Goal: Task Accomplishment & Management: Complete application form

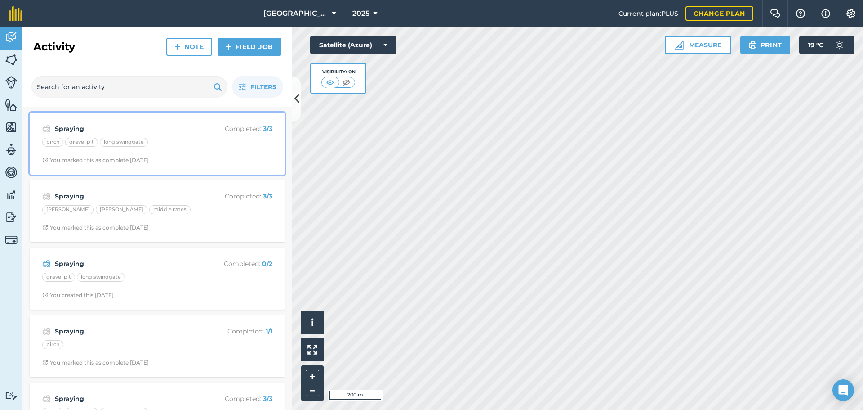
click at [80, 128] on strong "Spraying" at bounding box center [126, 129] width 143 height 10
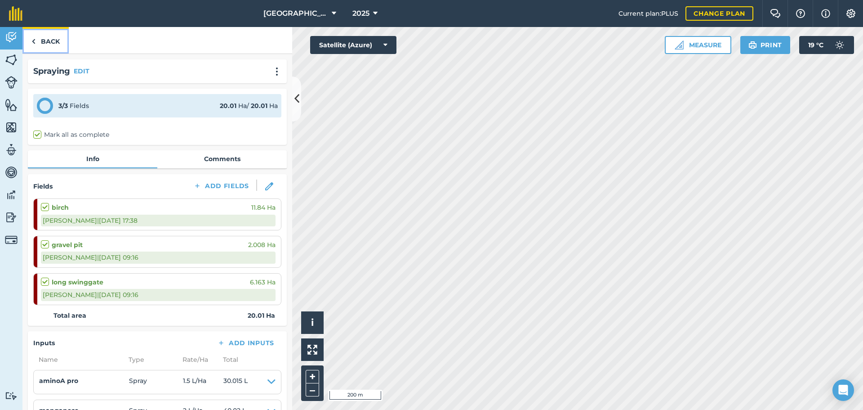
click at [53, 42] on link "Back" at bounding box center [45, 40] width 46 height 27
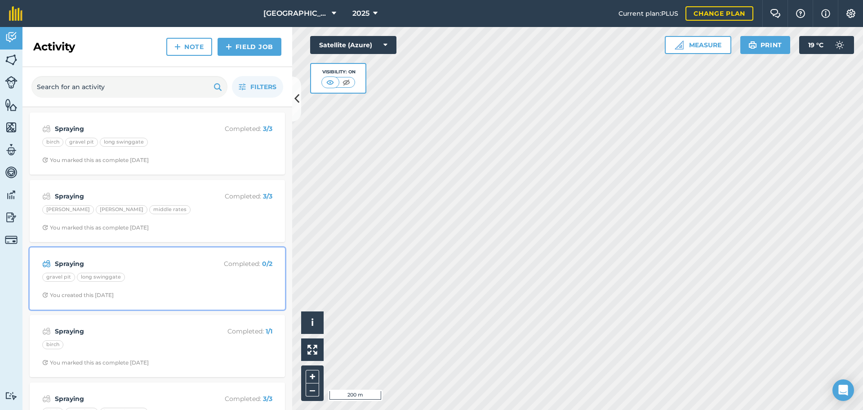
click at [131, 264] on strong "Spraying" at bounding box center [126, 264] width 143 height 10
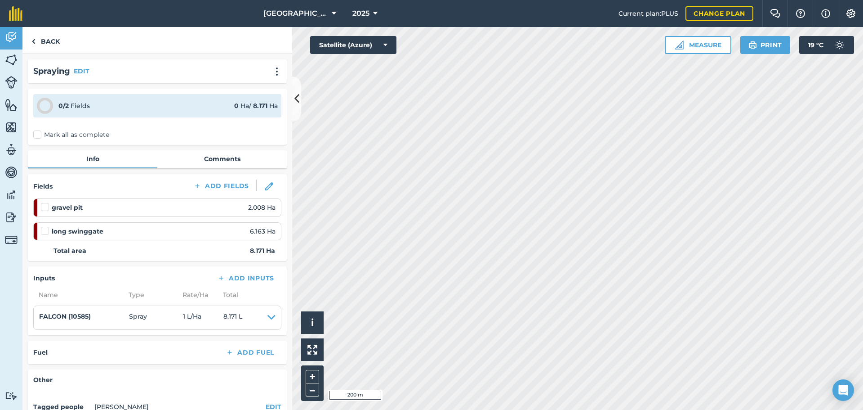
click at [46, 202] on label at bounding box center [46, 202] width 11 height 0
click at [46, 206] on input "checkbox" at bounding box center [44, 205] width 6 height 6
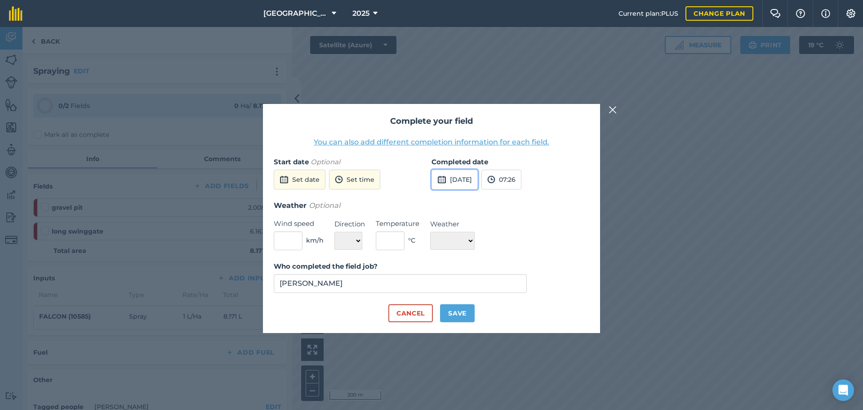
click at [475, 181] on button "[DATE]" at bounding box center [455, 180] width 46 height 20
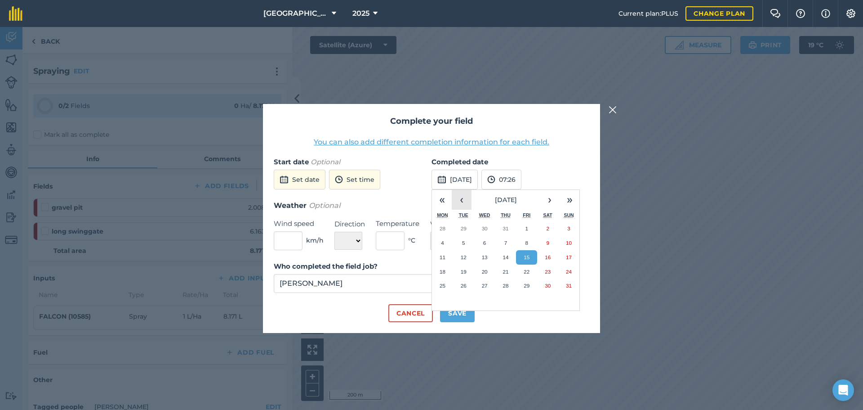
click at [462, 197] on button "‹" at bounding box center [462, 200] width 20 height 20
click at [483, 259] on abbr "11" at bounding box center [485, 257] width 6 height 6
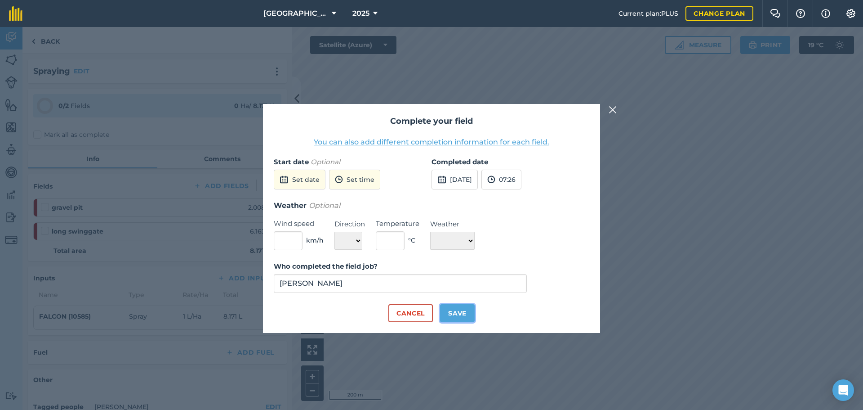
click at [457, 315] on button "Save" at bounding box center [457, 313] width 35 height 18
checkbox input "true"
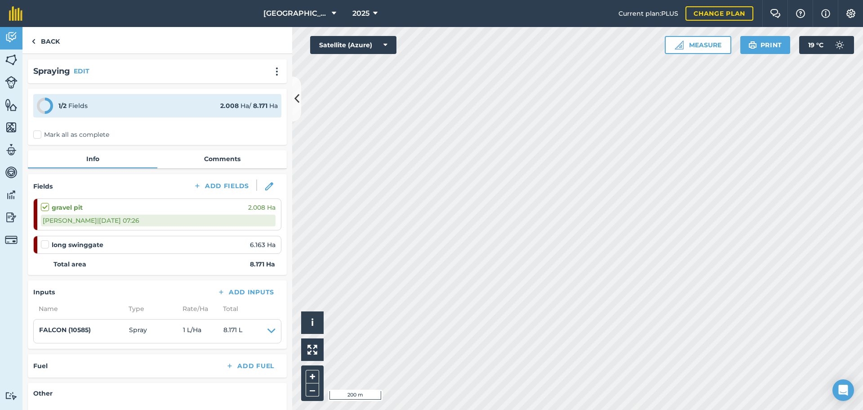
click at [45, 240] on label at bounding box center [46, 240] width 11 height 0
click at [45, 244] on input "checkbox" at bounding box center [44, 243] width 6 height 6
checkbox input "false"
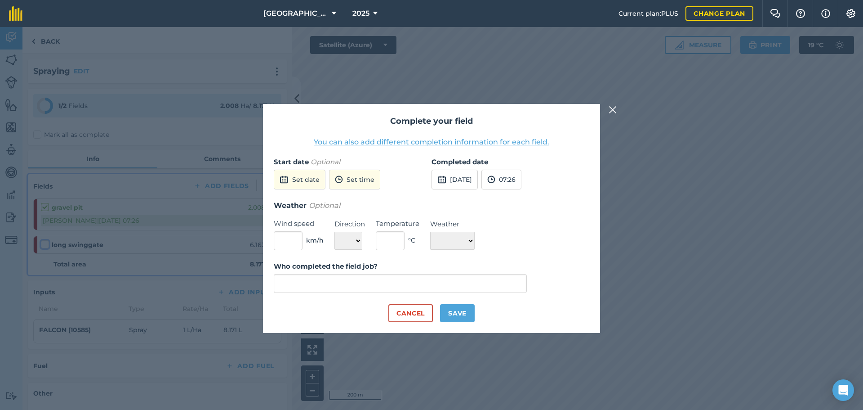
type input "[PERSON_NAME]"
click at [478, 178] on button "[DATE]" at bounding box center [455, 180] width 46 height 20
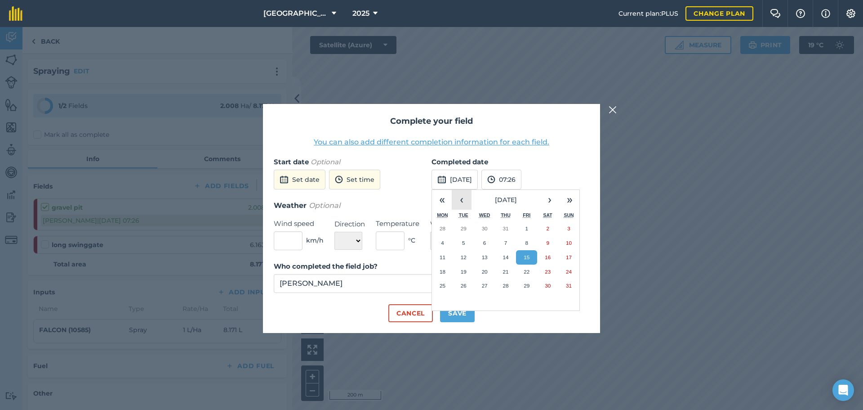
click at [459, 201] on button "‹" at bounding box center [462, 200] width 20 height 20
click at [460, 201] on button "‹" at bounding box center [462, 200] width 20 height 20
click at [485, 255] on abbr "11" at bounding box center [485, 257] width 6 height 6
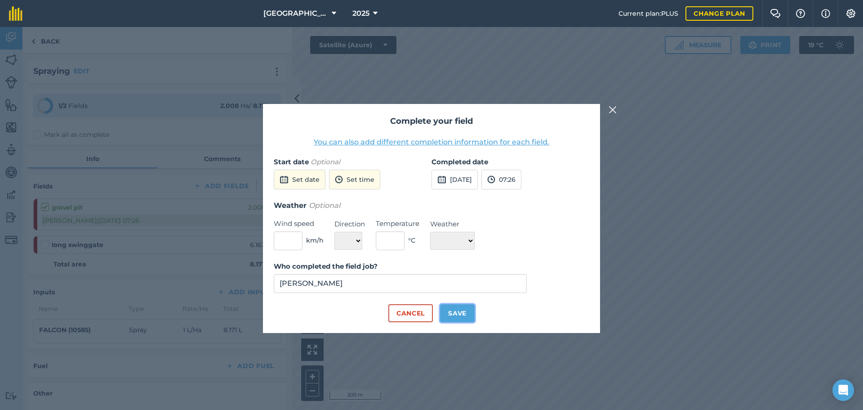
click at [458, 316] on button "Save" at bounding box center [457, 313] width 35 height 18
checkbox input "true"
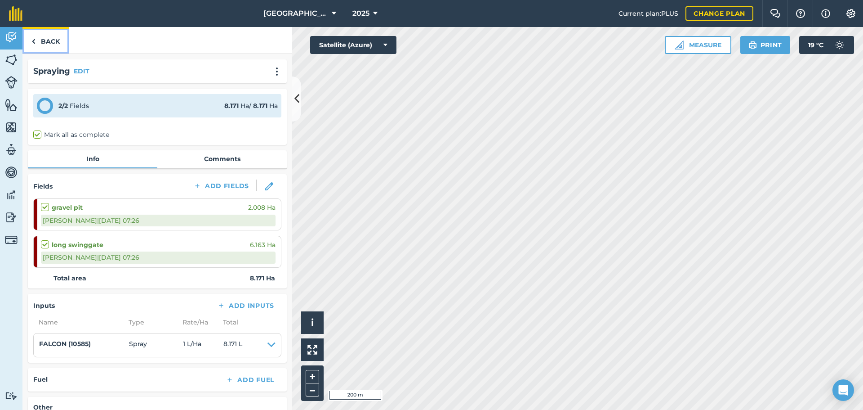
click at [57, 42] on link "Back" at bounding box center [45, 40] width 46 height 27
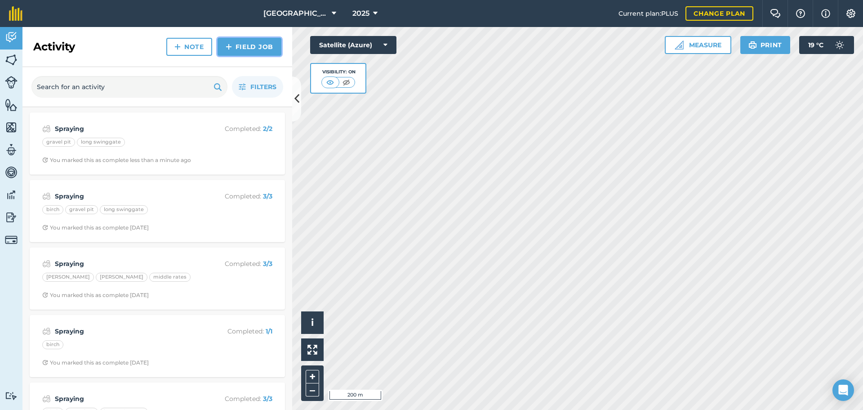
click at [257, 46] on link "Field Job" at bounding box center [250, 47] width 64 height 18
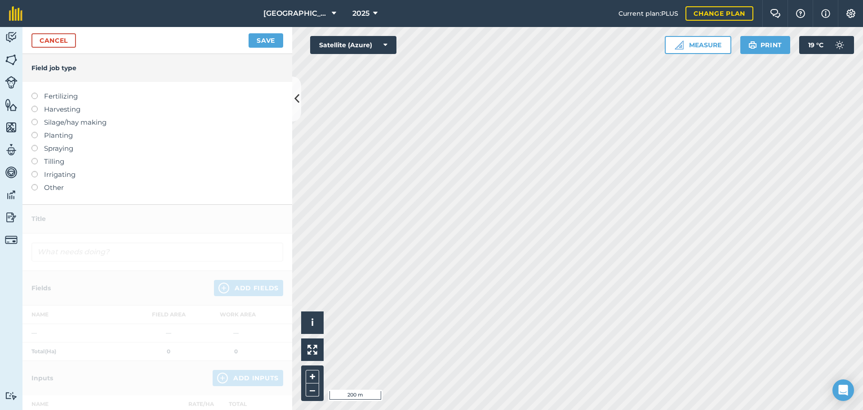
click at [36, 145] on label at bounding box center [37, 145] width 13 height 0
type input "Spraying"
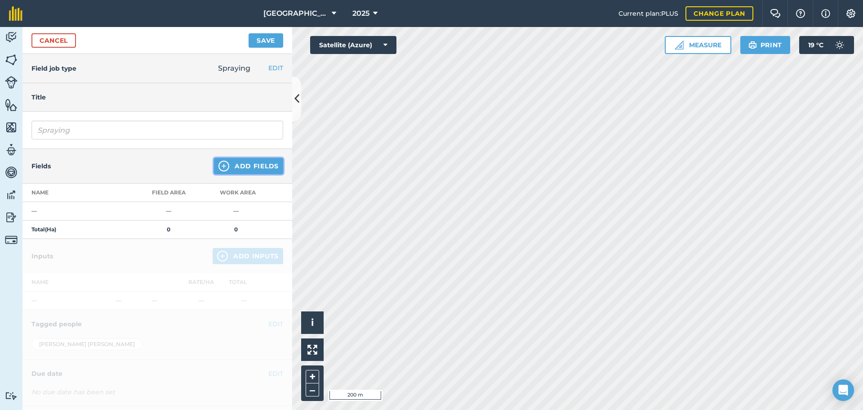
click at [250, 170] on button "Add Fields" at bounding box center [248, 166] width 69 height 16
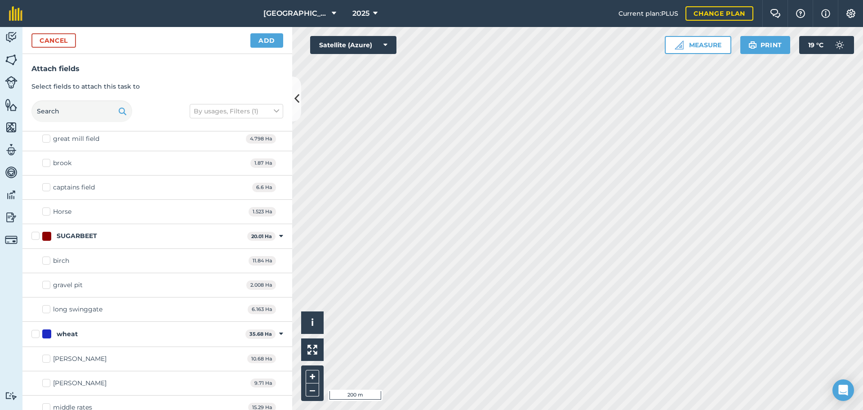
scroll to position [696, 0]
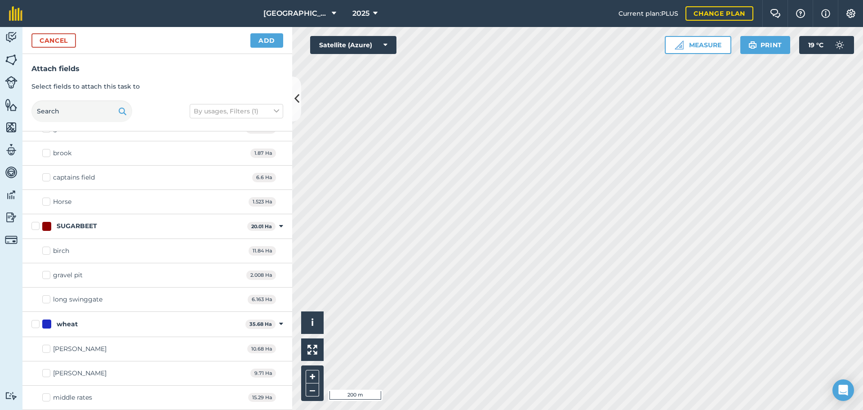
click at [49, 250] on label "birch" at bounding box center [55, 250] width 27 height 9
click at [48, 250] on input "birch" at bounding box center [45, 249] width 6 height 6
checkbox input "true"
click at [45, 276] on label "gravel pit" at bounding box center [62, 274] width 40 height 9
click at [45, 276] on input "gravel pit" at bounding box center [45, 273] width 6 height 6
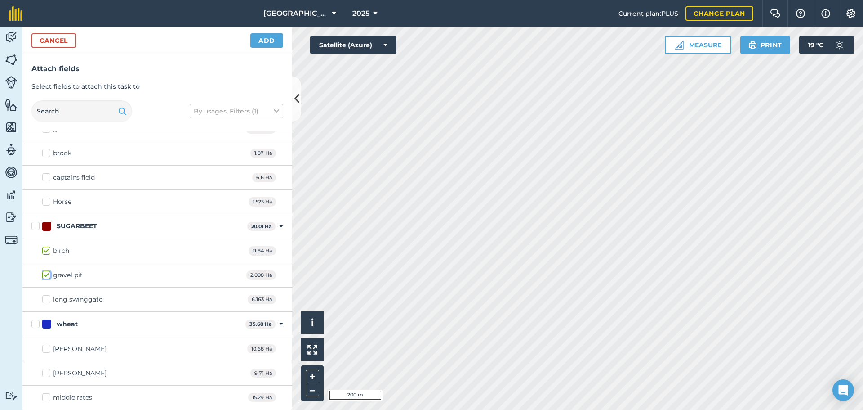
checkbox input "true"
click at [47, 298] on label "long swinggate" at bounding box center [72, 299] width 60 height 9
click at [47, 298] on input "long swinggate" at bounding box center [45, 298] width 6 height 6
checkbox input "true"
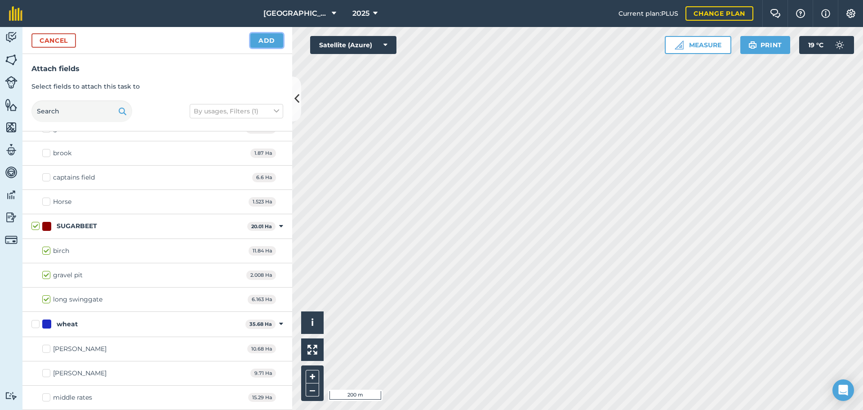
click at [270, 39] on button "Add" at bounding box center [266, 40] width 33 height 14
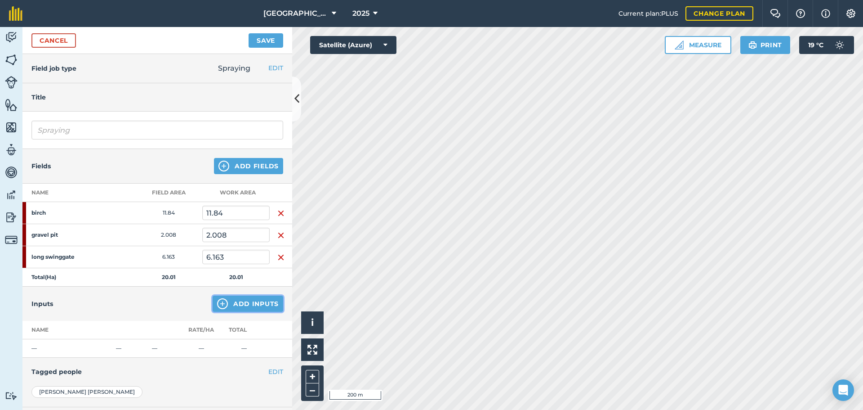
click at [252, 305] on button "Add Inputs" at bounding box center [248, 303] width 71 height 16
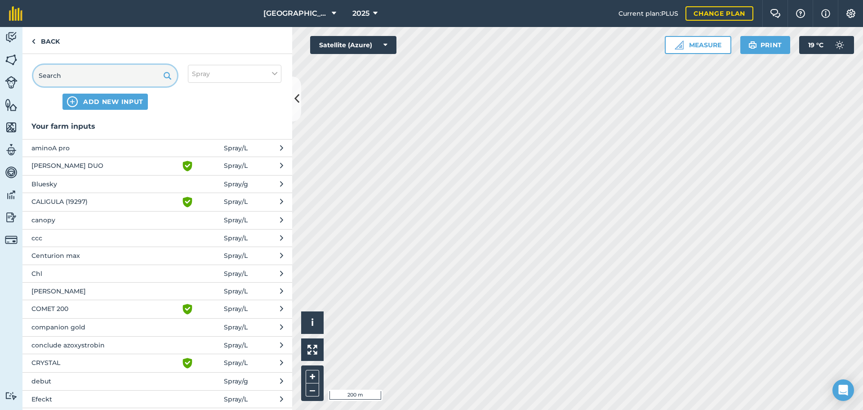
click at [78, 78] on input "text" at bounding box center [105, 76] width 144 height 22
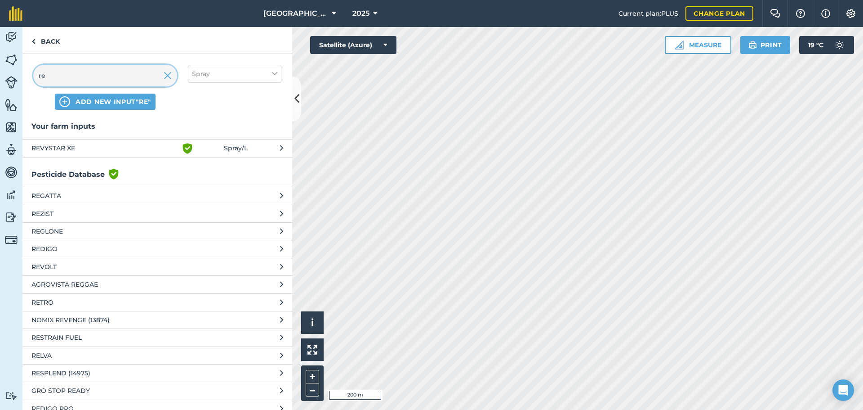
type input "re"
click at [77, 149] on span "REVYSTAR XE" at bounding box center [104, 148] width 147 height 11
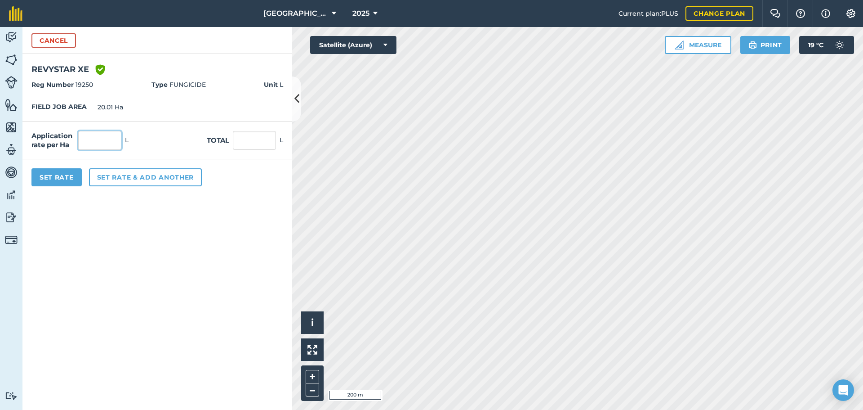
click at [94, 143] on input "text" at bounding box center [99, 140] width 43 height 19
type input "1"
type input "20.01"
click at [117, 177] on button "Set rate & add another" at bounding box center [145, 177] width 113 height 18
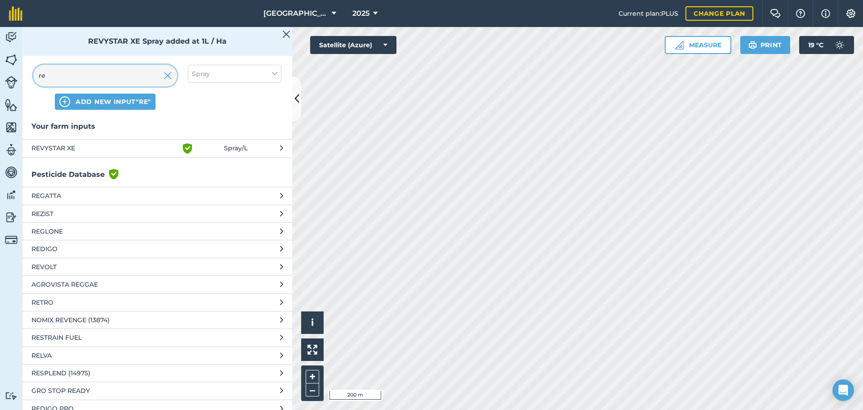
drag, startPoint x: 77, startPoint y: 81, endPoint x: 28, endPoint y: 85, distance: 49.6
click at [28, 85] on div "re ADD NEW INPUT "re" Spray" at bounding box center [157, 87] width 270 height 67
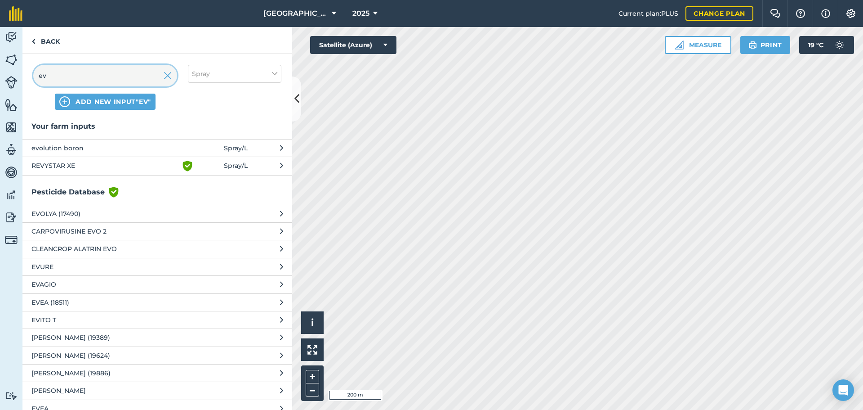
type input "ev"
click at [71, 146] on span "evolution boron" at bounding box center [104, 148] width 147 height 10
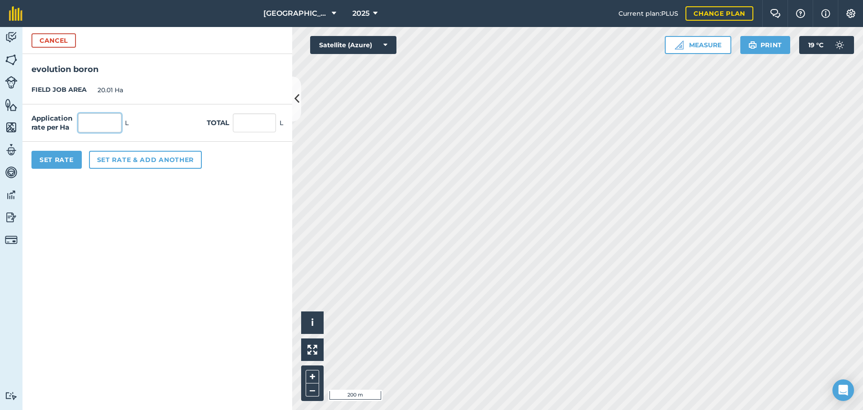
click at [94, 126] on input "text" at bounding box center [99, 122] width 43 height 19
type input "3"
type input "60.03"
click at [67, 161] on button "Set Rate" at bounding box center [56, 160] width 50 height 18
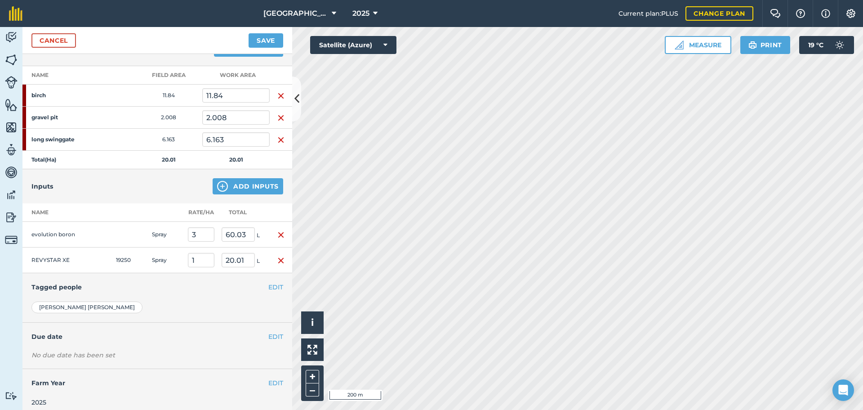
scroll to position [124, 0]
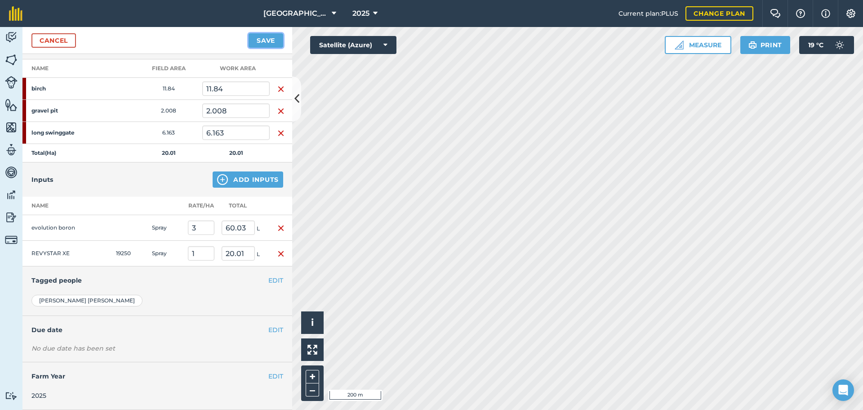
click at [265, 40] on button "Save" at bounding box center [266, 40] width 35 height 14
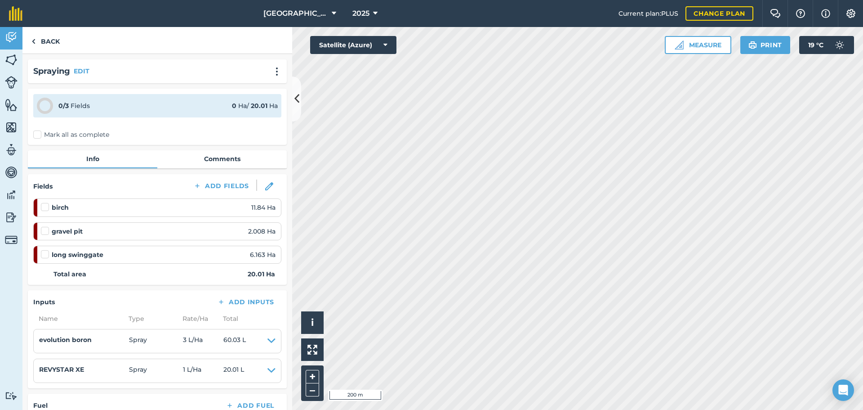
click at [37, 135] on label "Mark all as complete" at bounding box center [71, 134] width 76 height 9
click at [37, 135] on input "Mark all as complete" at bounding box center [36, 133] width 6 height 6
checkbox input "false"
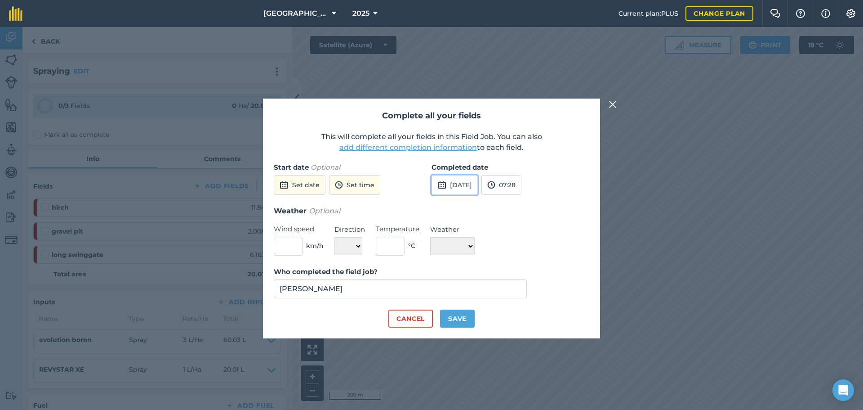
click at [478, 184] on button "[DATE]" at bounding box center [455, 185] width 46 height 20
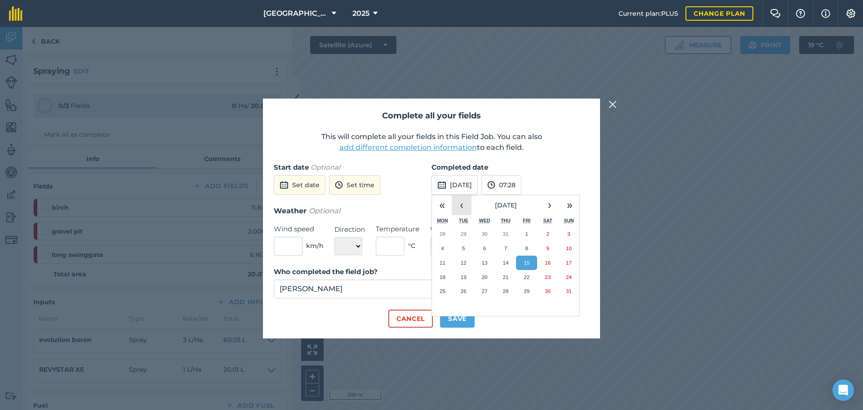
click at [462, 204] on button "‹" at bounding box center [462, 205] width 20 height 20
click at [505, 245] on abbr "10" at bounding box center [506, 248] width 6 height 6
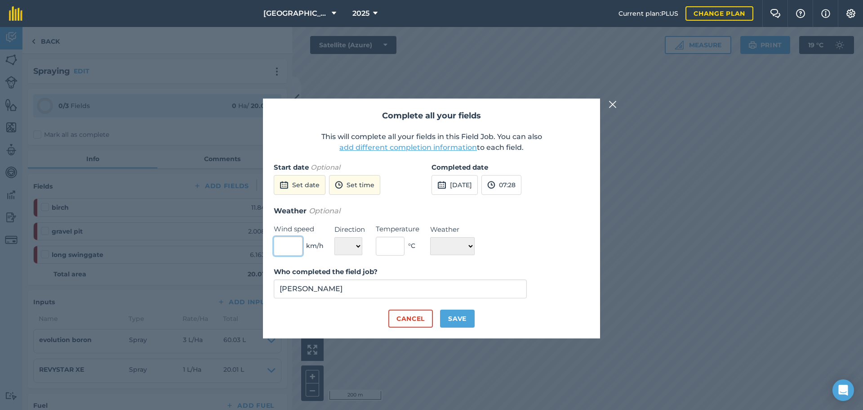
click at [290, 247] on input "text" at bounding box center [288, 246] width 29 height 19
type input "10"
click at [358, 247] on select "N NE E SE S SW W NW" at bounding box center [349, 246] width 28 height 18
select select "S"
click at [335, 237] on select "N NE E SE S SW W NW" at bounding box center [349, 246] width 28 height 18
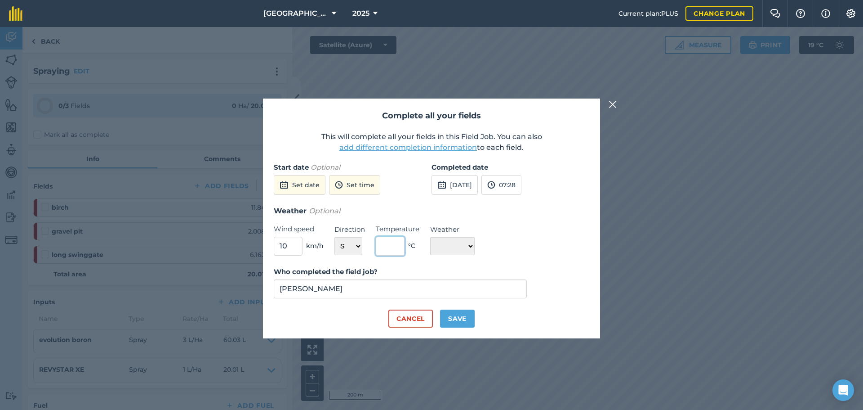
click at [400, 246] on input "text" at bounding box center [390, 246] width 29 height 19
type input "19"
click at [473, 248] on select "☀️ Sunny 🌧 Rainy ⛅️ Cloudy 🌨 Snow ❄️ Icy" at bounding box center [452, 246] width 45 height 18
select select "Sunny"
click at [430, 237] on select "☀️ Sunny 🌧 Rainy ⛅️ Cloudy 🌨 Snow ❄️ Icy" at bounding box center [452, 246] width 45 height 18
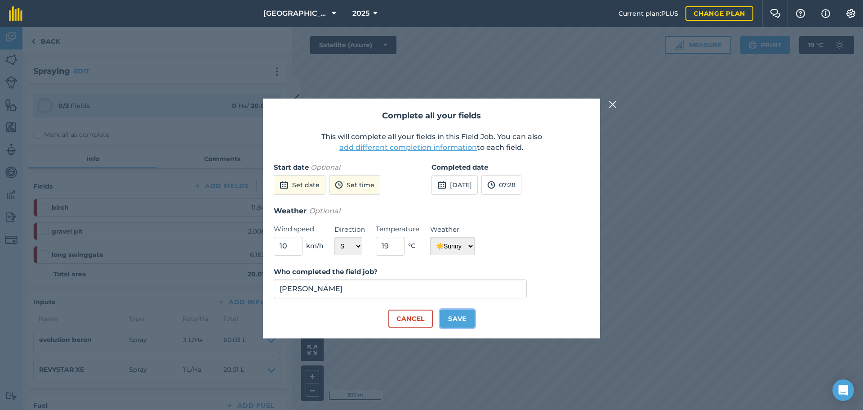
click at [458, 318] on button "Save" at bounding box center [457, 318] width 35 height 18
checkbox input "true"
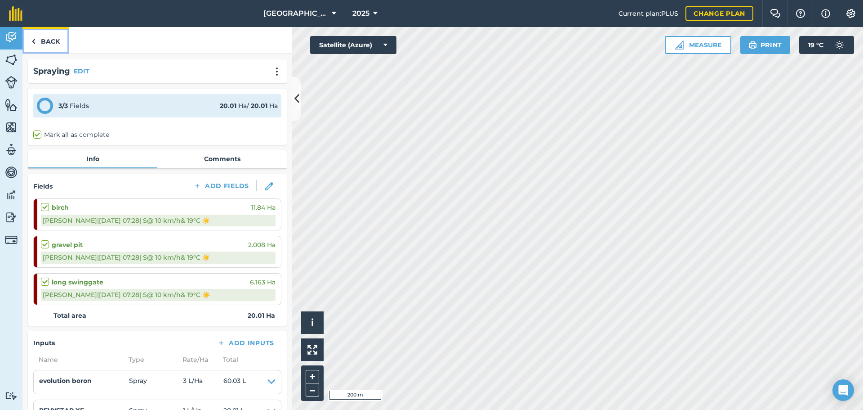
click at [54, 40] on link "Back" at bounding box center [45, 40] width 46 height 27
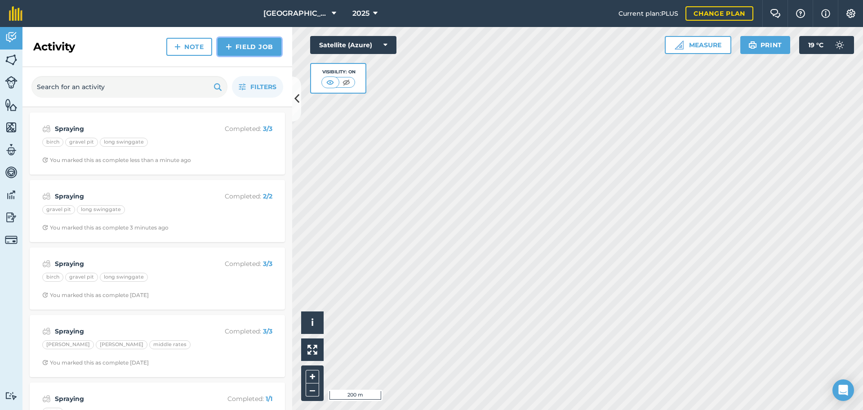
click at [249, 45] on link "Field Job" at bounding box center [250, 47] width 64 height 18
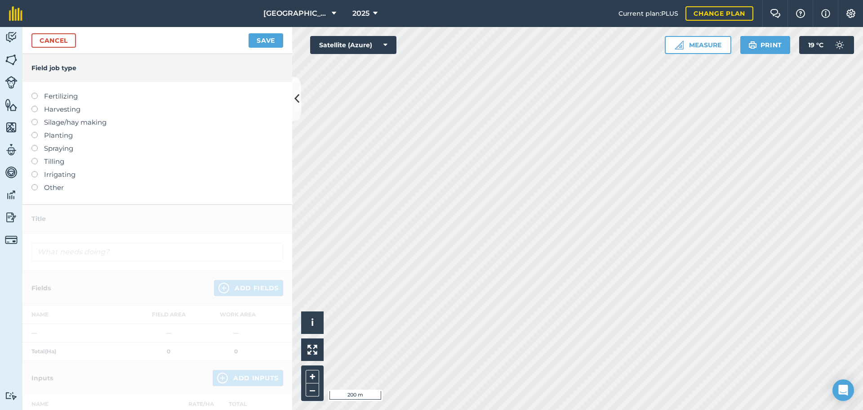
click at [36, 145] on label at bounding box center [37, 145] width 13 height 0
type input "Spraying"
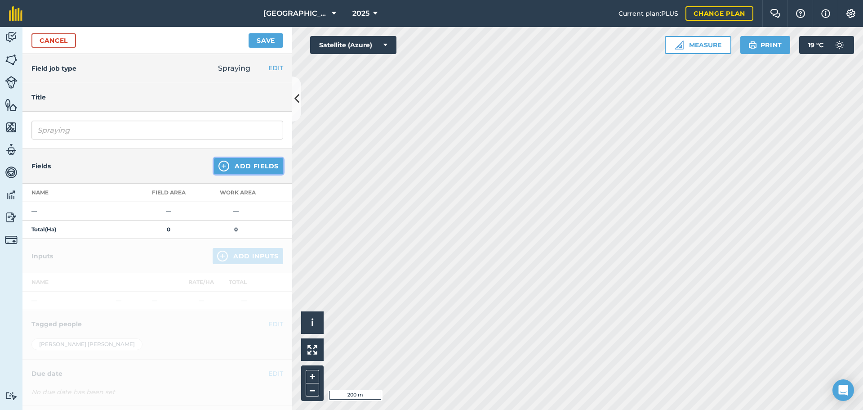
click at [257, 164] on button "Add Fields" at bounding box center [248, 166] width 69 height 16
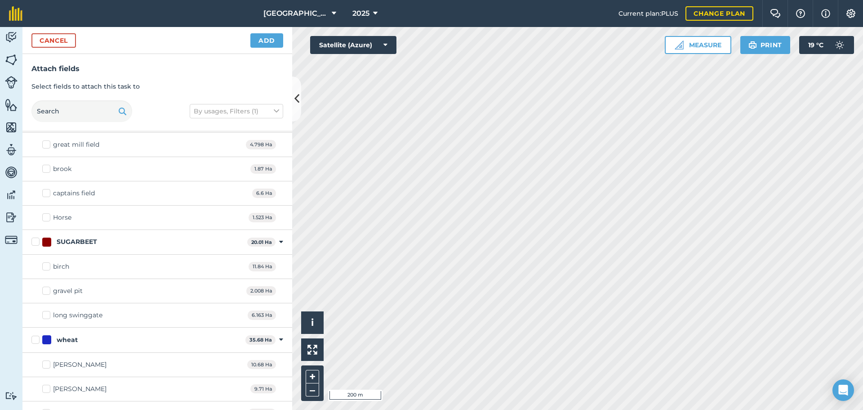
scroll to position [696, 0]
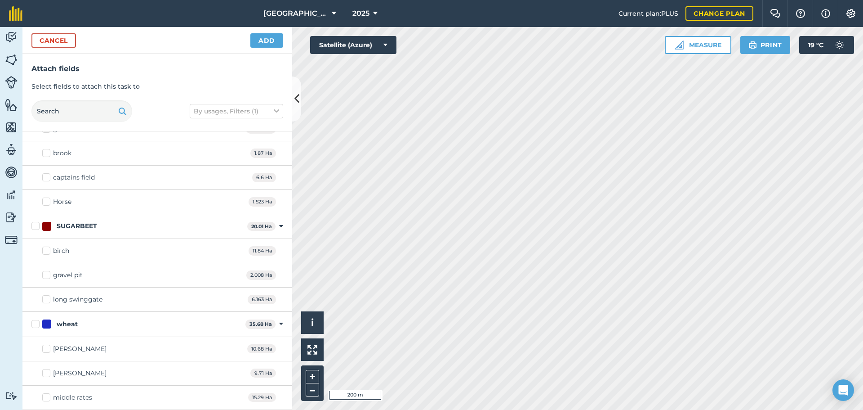
click at [49, 348] on label "[PERSON_NAME]" at bounding box center [74, 348] width 64 height 9
click at [48, 348] on input "[PERSON_NAME]" at bounding box center [45, 347] width 6 height 6
checkbox input "true"
click at [47, 375] on label "[PERSON_NAME]" at bounding box center [74, 372] width 64 height 9
click at [47, 374] on input "[PERSON_NAME]" at bounding box center [45, 371] width 6 height 6
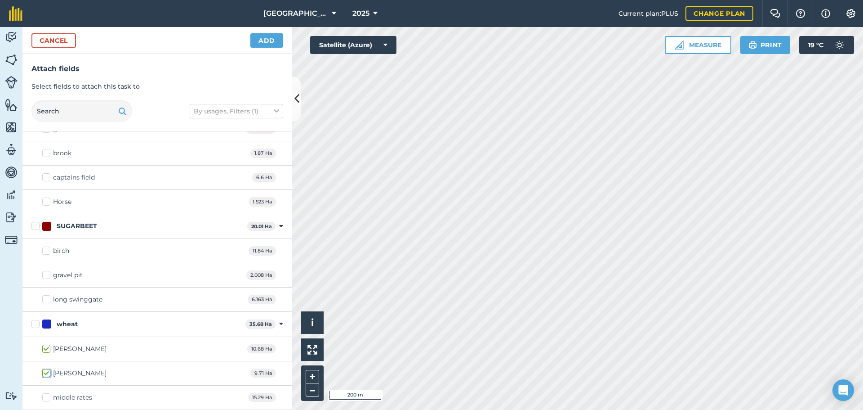
checkbox input "true"
click at [45, 398] on label "middle rates" at bounding box center [67, 397] width 50 height 9
click at [45, 398] on input "middle rates" at bounding box center [45, 396] width 6 height 6
checkbox input "true"
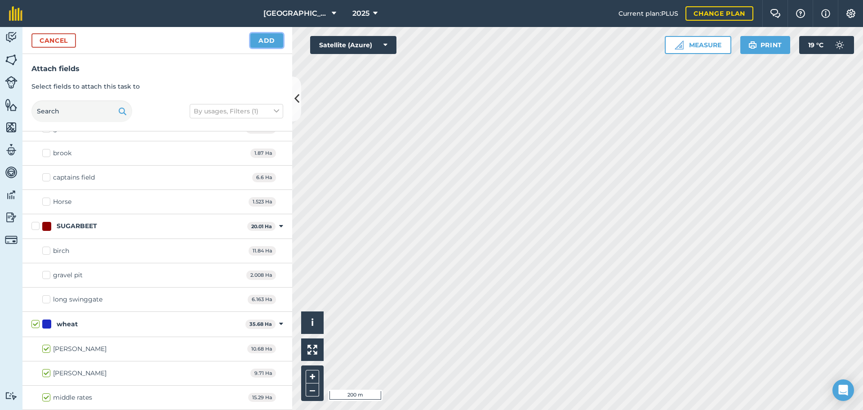
click at [270, 42] on button "Add" at bounding box center [266, 40] width 33 height 14
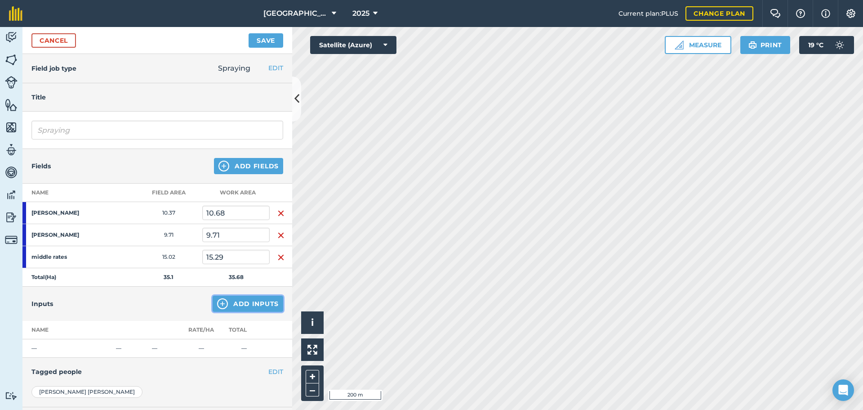
click at [252, 303] on button "Add Inputs" at bounding box center [248, 303] width 71 height 16
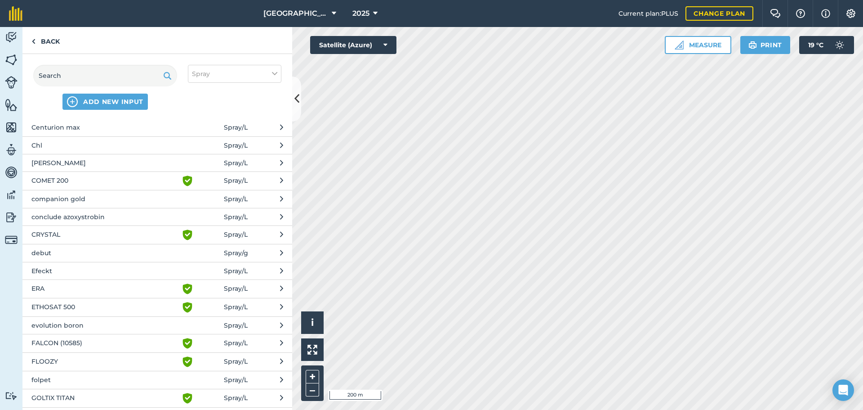
scroll to position [180, 0]
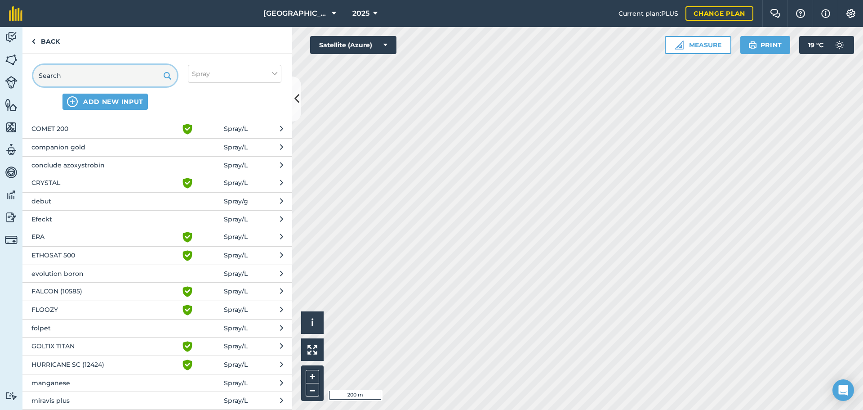
click at [62, 72] on input "text" at bounding box center [105, 76] width 144 height 22
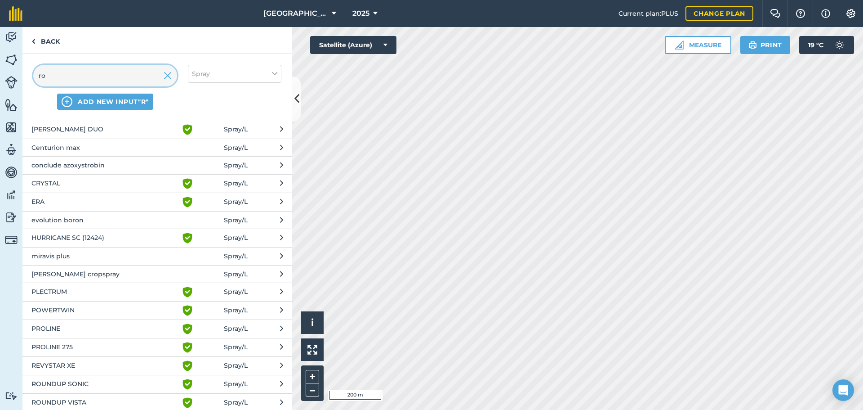
scroll to position [0, 0]
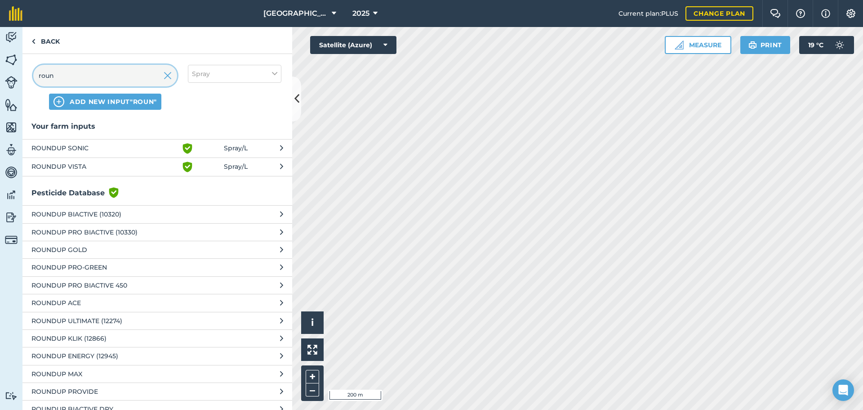
type input "roun"
click at [89, 165] on span "ROUNDUP VISTA" at bounding box center [104, 166] width 147 height 11
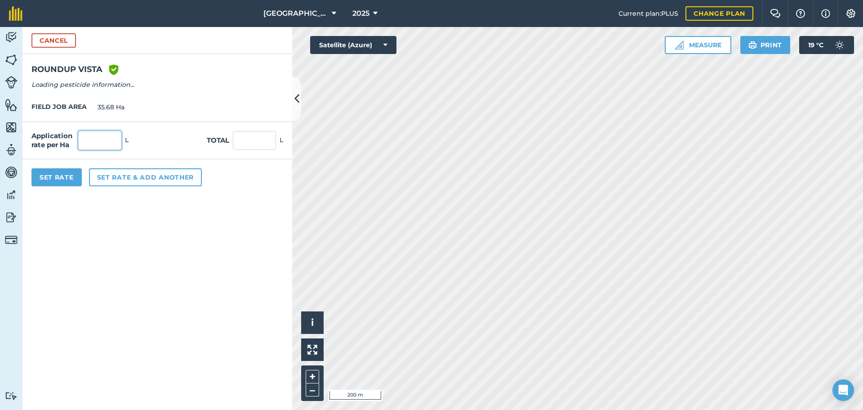
click at [94, 139] on input "text" at bounding box center [99, 140] width 43 height 19
type input "1.75"
type input "62.44"
click at [52, 175] on button "Set Rate" at bounding box center [56, 177] width 50 height 18
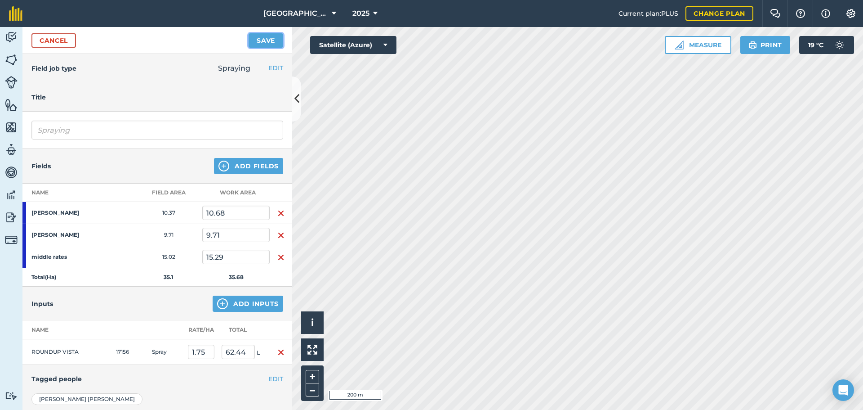
click at [266, 41] on button "Save" at bounding box center [266, 40] width 35 height 14
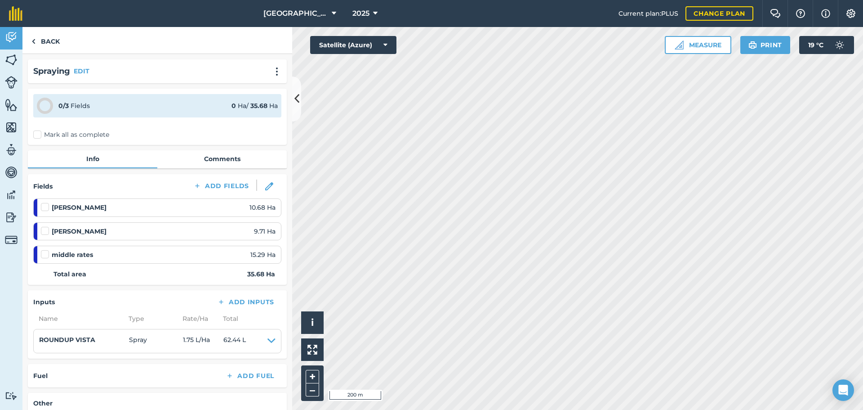
click at [35, 134] on label "Mark all as complete" at bounding box center [71, 134] width 76 height 9
click at [35, 134] on input "Mark all as complete" at bounding box center [36, 133] width 6 height 6
checkbox input "false"
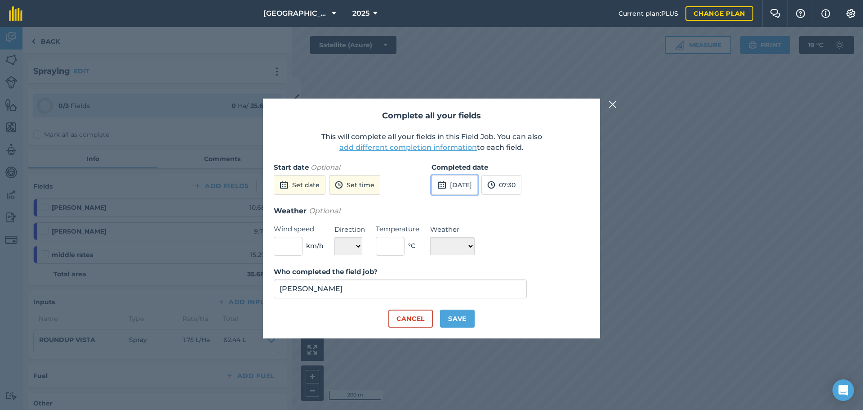
click at [466, 185] on button "[DATE]" at bounding box center [455, 185] width 46 height 20
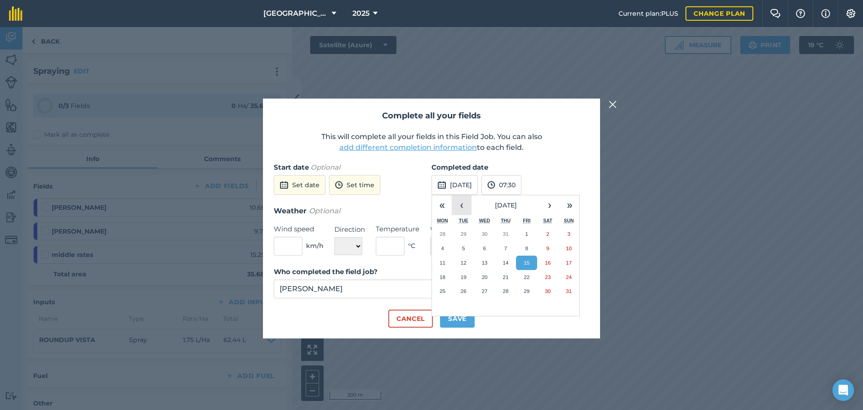
click at [463, 207] on button "‹" at bounding box center [462, 205] width 20 height 20
click at [553, 204] on button "›" at bounding box center [550, 205] width 20 height 20
click at [503, 247] on abbr "10" at bounding box center [506, 248] width 6 height 6
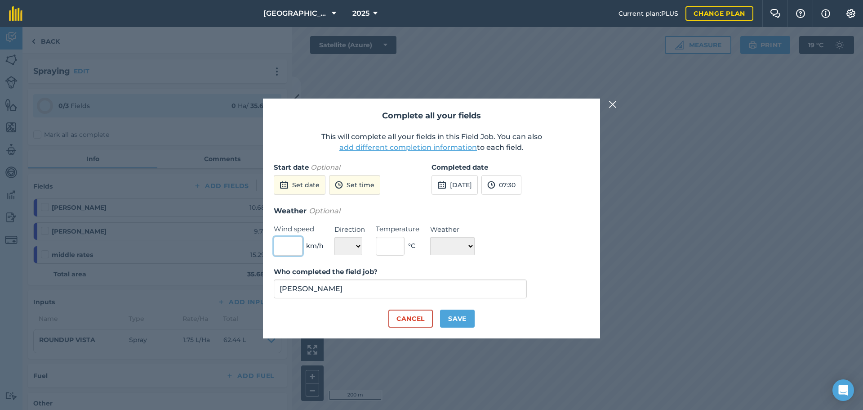
click at [296, 245] on input "text" at bounding box center [288, 246] width 29 height 19
type input "10"
click at [358, 245] on select "N NE E SE S SW W NW" at bounding box center [349, 246] width 28 height 18
select select "E"
click at [335, 237] on select "N NE E SE S SW W NW" at bounding box center [349, 246] width 28 height 18
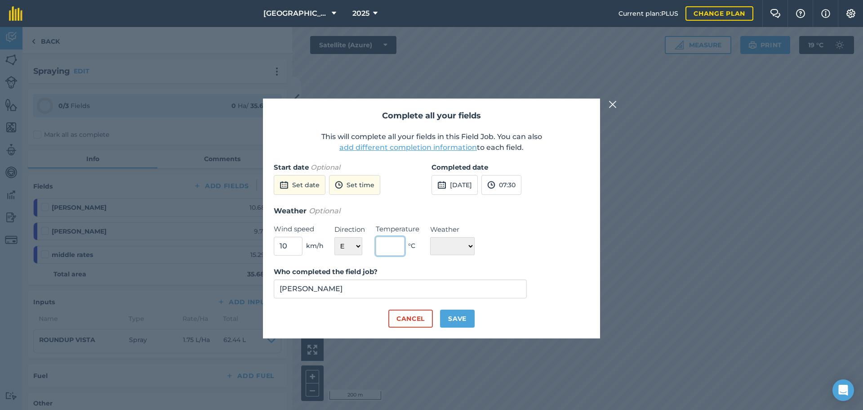
click at [387, 250] on input "text" at bounding box center [390, 246] width 29 height 19
type input "18"
click at [472, 246] on select "☀️ Sunny 🌧 Rainy ⛅️ Cloudy 🌨 Snow ❄️ Icy" at bounding box center [452, 246] width 45 height 18
select select "Sunny"
click at [430, 237] on select "☀️ Sunny 🌧 Rainy ⛅️ Cloudy 🌨 Snow ❄️ Icy" at bounding box center [452, 246] width 45 height 18
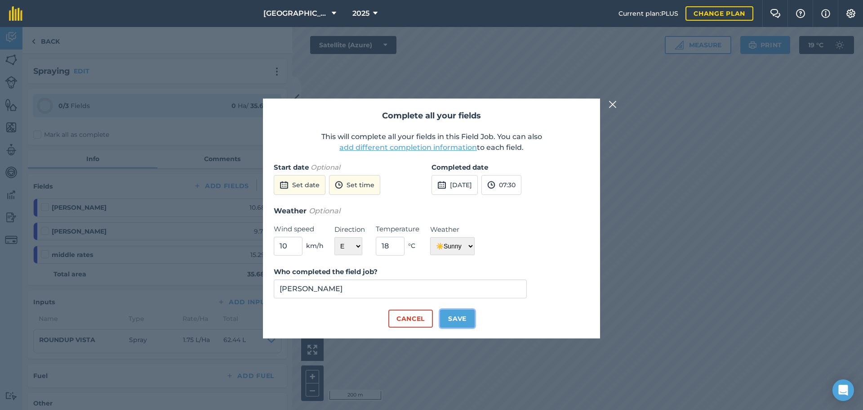
click at [459, 322] on button "Save" at bounding box center [457, 318] width 35 height 18
checkbox input "true"
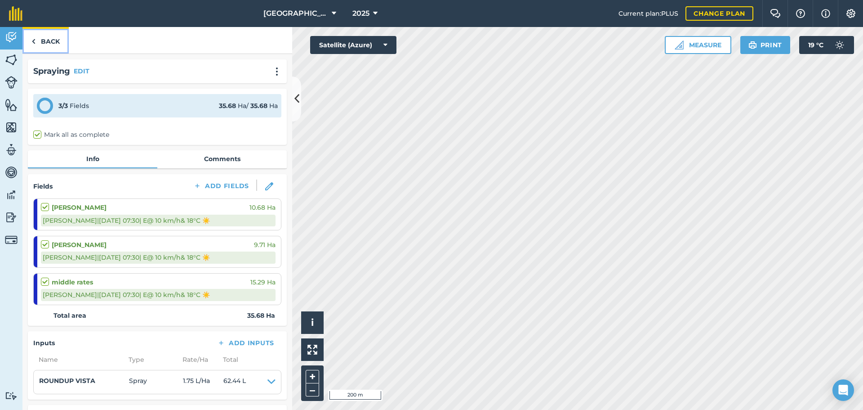
click at [50, 40] on link "Back" at bounding box center [45, 40] width 46 height 27
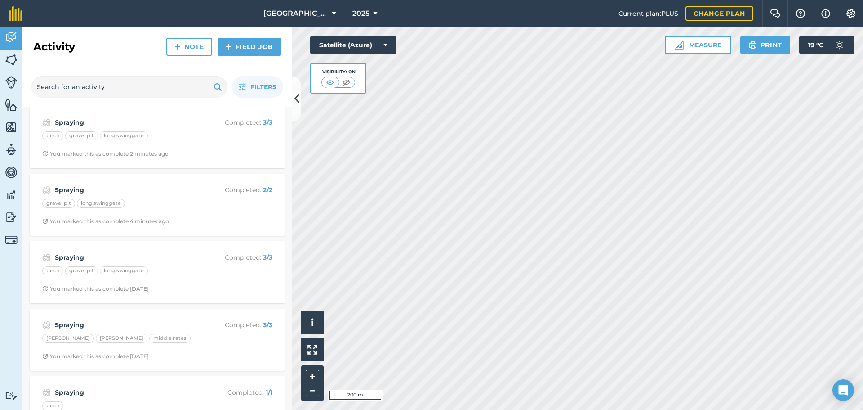
scroll to position [90, 0]
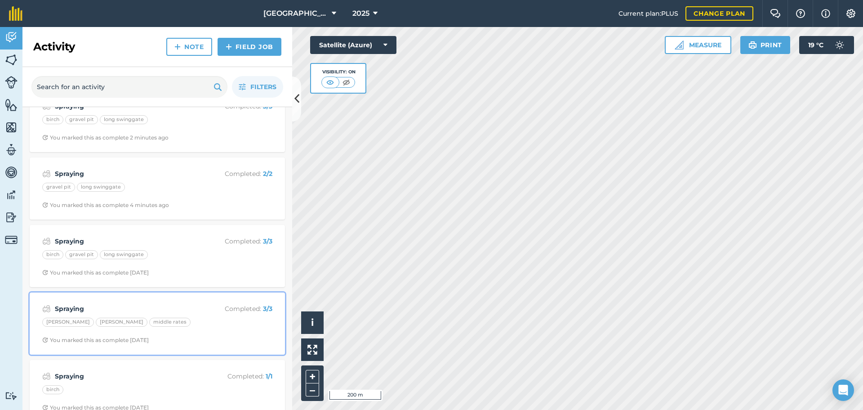
click at [162, 321] on div "[PERSON_NAME] middle rates" at bounding box center [157, 323] width 230 height 12
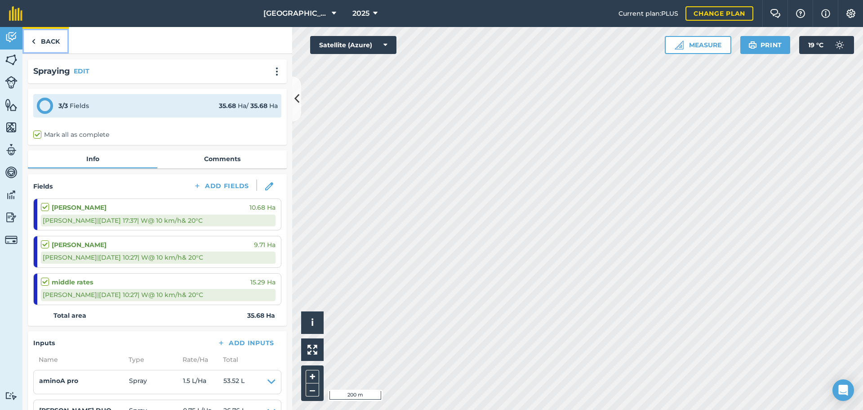
click at [48, 39] on link "Back" at bounding box center [45, 40] width 46 height 27
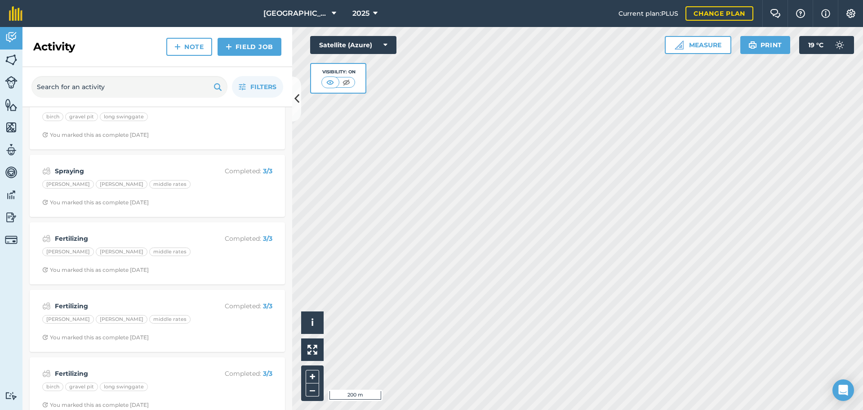
scroll to position [764, 0]
click at [10, 62] on img at bounding box center [11, 59] width 13 height 13
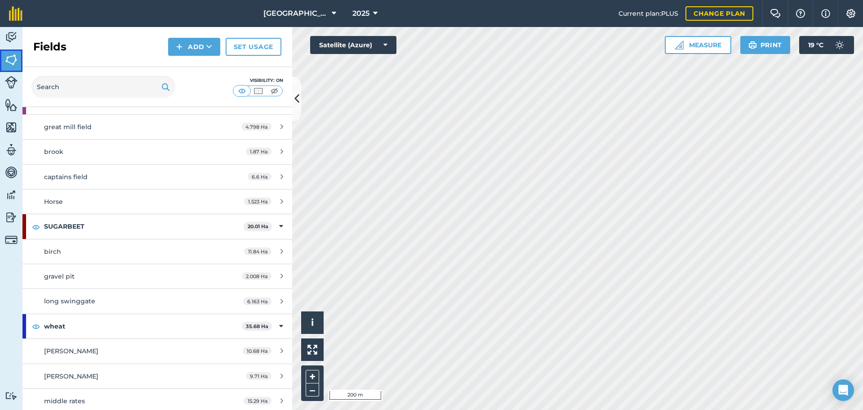
scroll to position [735, 0]
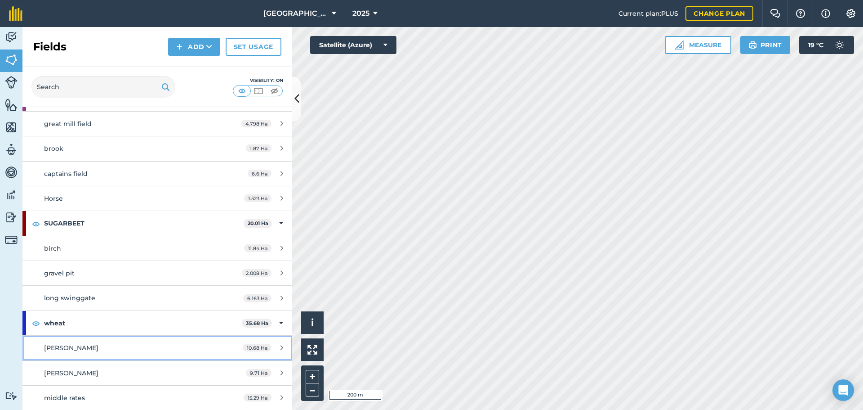
click at [131, 348] on div "[PERSON_NAME]" at bounding box center [128, 348] width 169 height 10
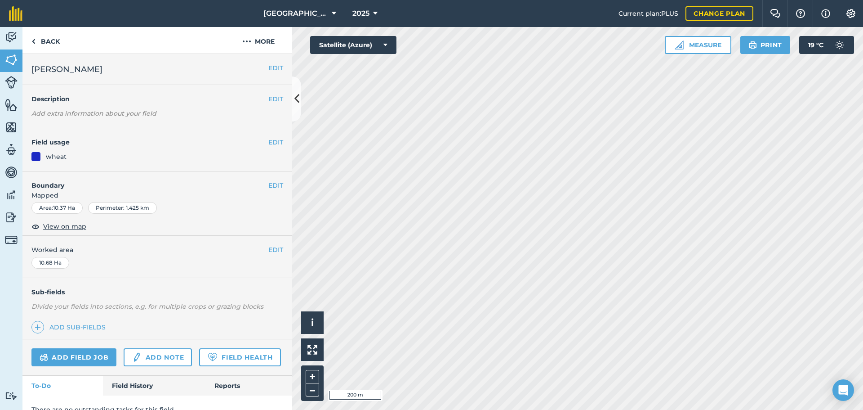
scroll to position [39, 0]
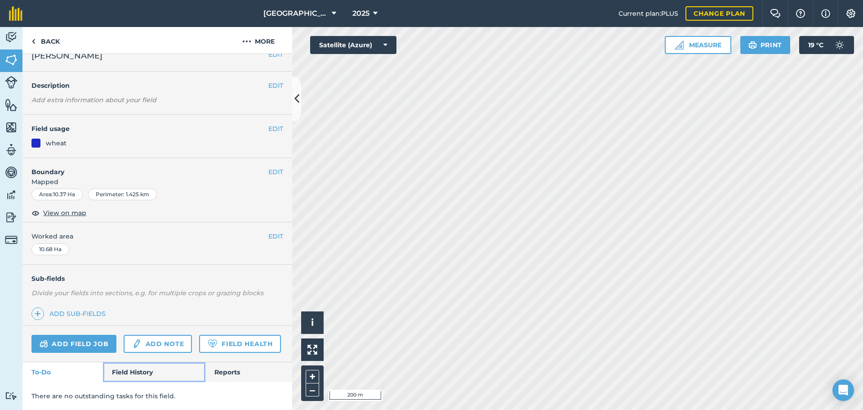
click at [144, 370] on link "Field History" at bounding box center [154, 372] width 102 height 20
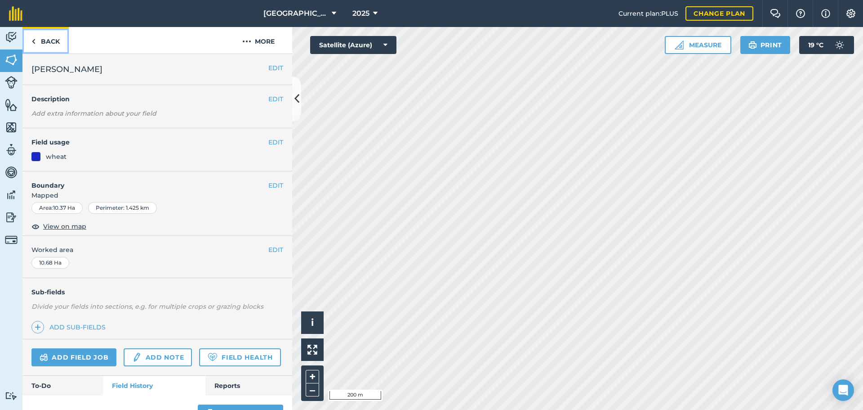
click at [45, 36] on link "Back" at bounding box center [45, 40] width 46 height 27
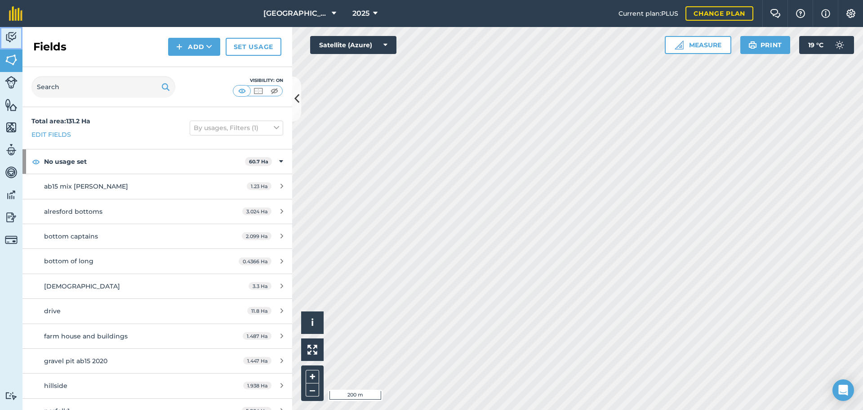
click at [15, 39] on img at bounding box center [11, 37] width 13 height 13
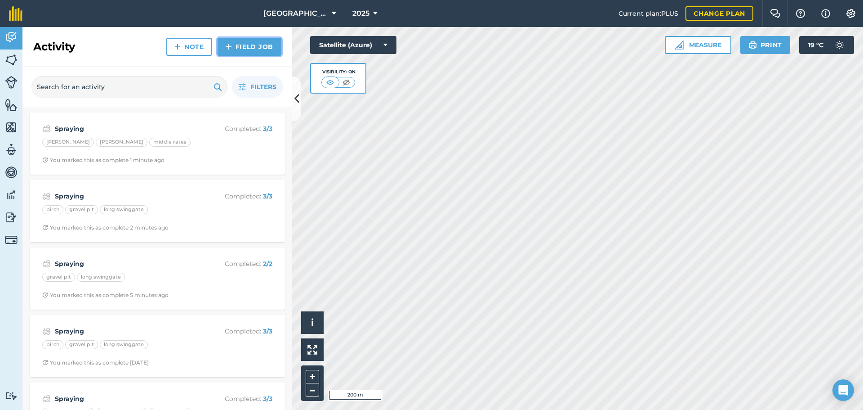
click at [241, 44] on link "Field Job" at bounding box center [250, 47] width 64 height 18
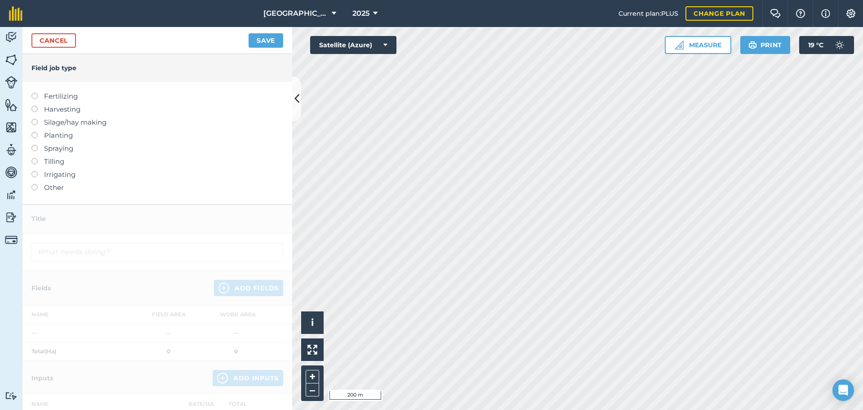
click at [33, 145] on label at bounding box center [37, 145] width 13 height 0
type input "Spraying"
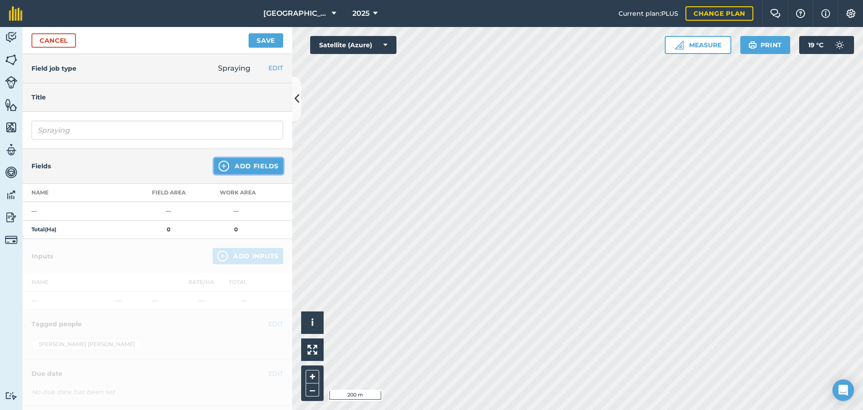
click at [245, 166] on button "Add Fields" at bounding box center [248, 166] width 69 height 16
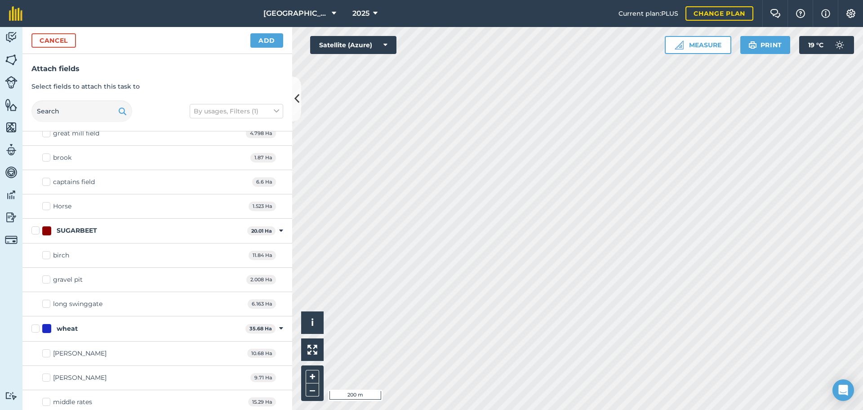
scroll to position [696, 0]
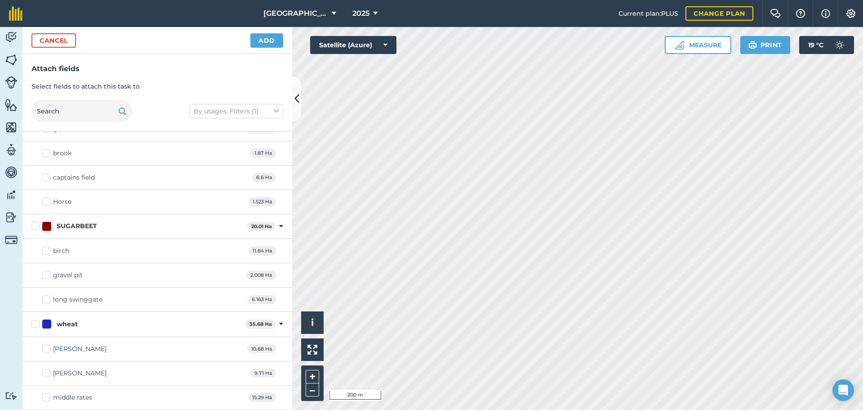
click at [36, 324] on label "wheat" at bounding box center [136, 323] width 210 height 9
click at [36, 324] on input "wheat" at bounding box center [34, 322] width 6 height 6
checkbox input "true"
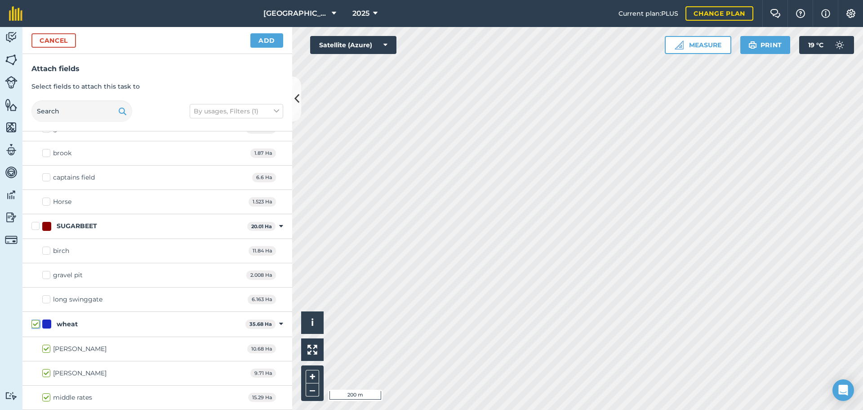
checkbox input "true"
click at [268, 40] on button "Add" at bounding box center [266, 40] width 33 height 14
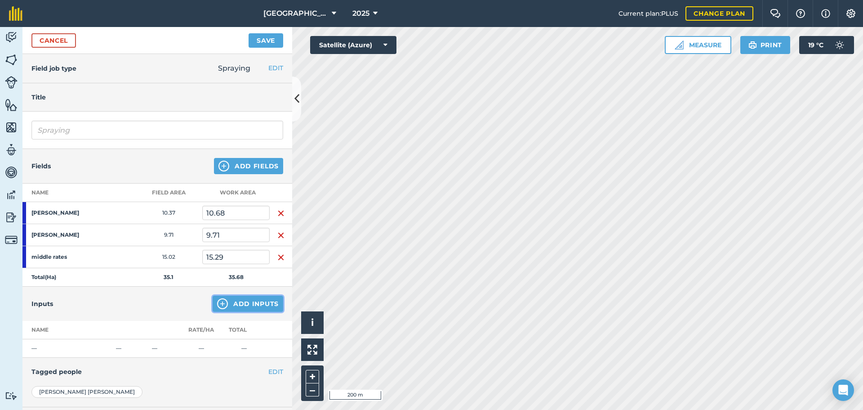
click at [249, 306] on button "Add Inputs" at bounding box center [248, 303] width 71 height 16
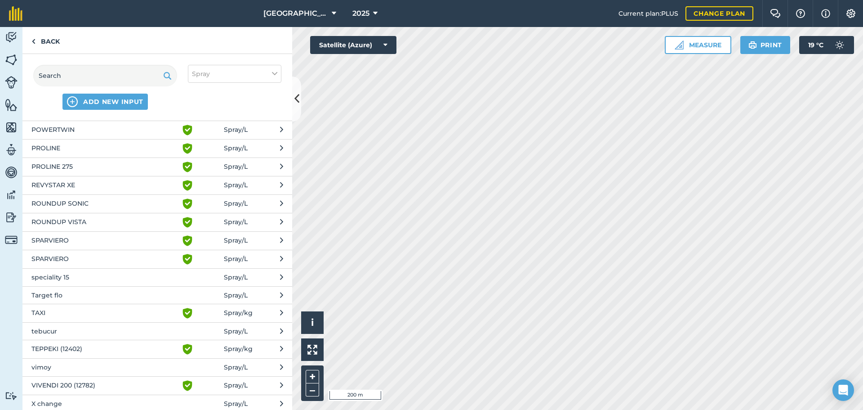
scroll to position [540, 0]
click at [53, 42] on link "Back" at bounding box center [45, 40] width 46 height 27
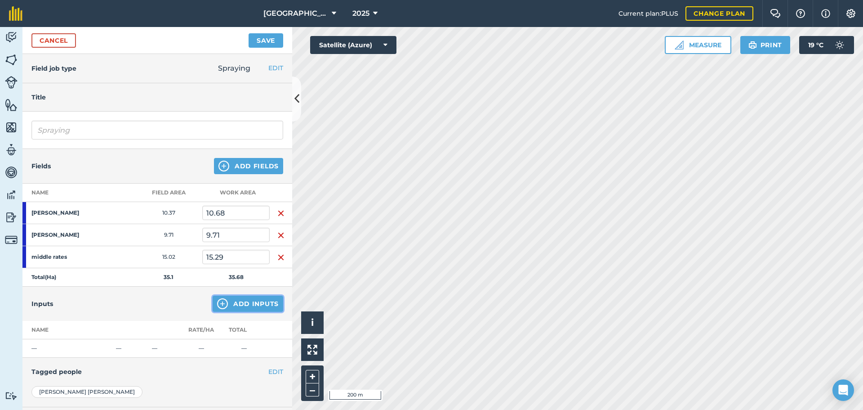
click at [255, 305] on button "Add Inputs" at bounding box center [248, 303] width 71 height 16
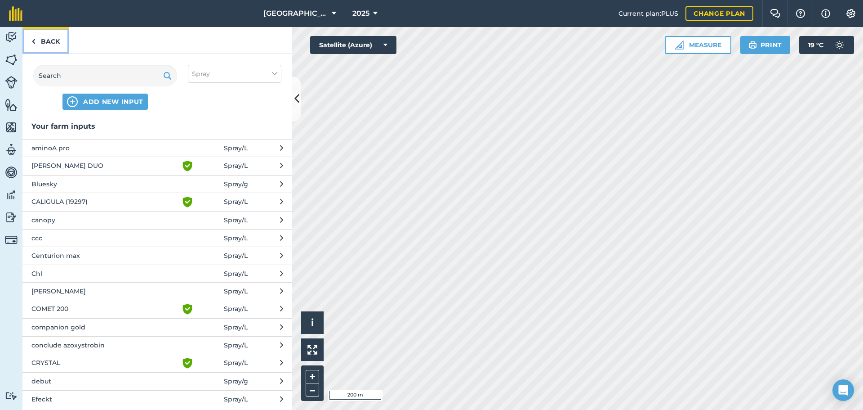
click at [51, 41] on link "Back" at bounding box center [45, 40] width 46 height 27
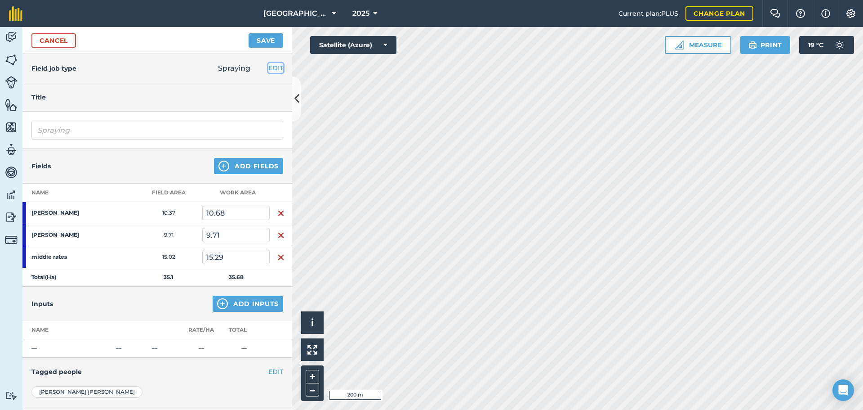
click at [272, 68] on button "EDIT" at bounding box center [275, 68] width 15 height 10
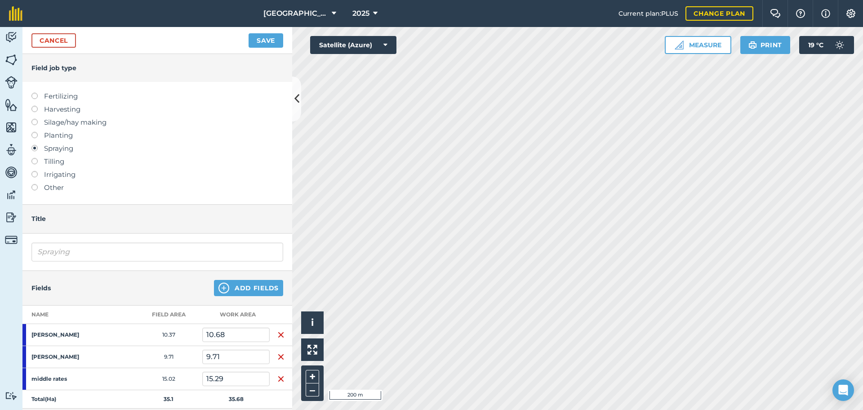
click at [35, 93] on label at bounding box center [37, 93] width 13 height 0
type input "Fertilizing"
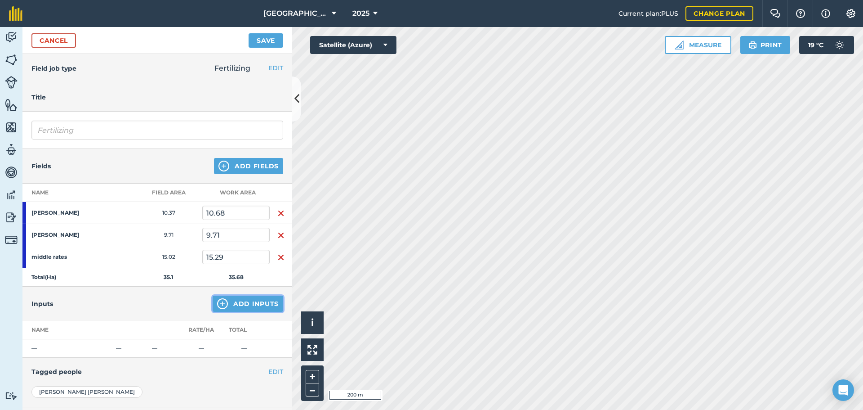
click at [257, 300] on button "Add Inputs" at bounding box center [248, 303] width 71 height 16
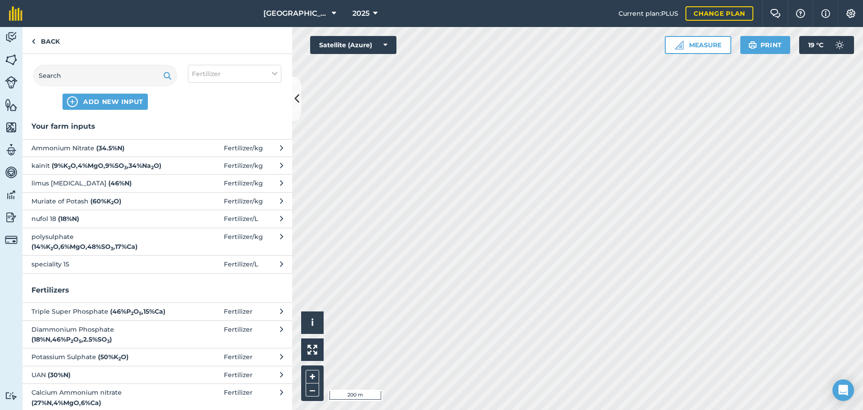
click at [106, 218] on span "nufol 18 ( 18 % N )" at bounding box center [104, 219] width 147 height 10
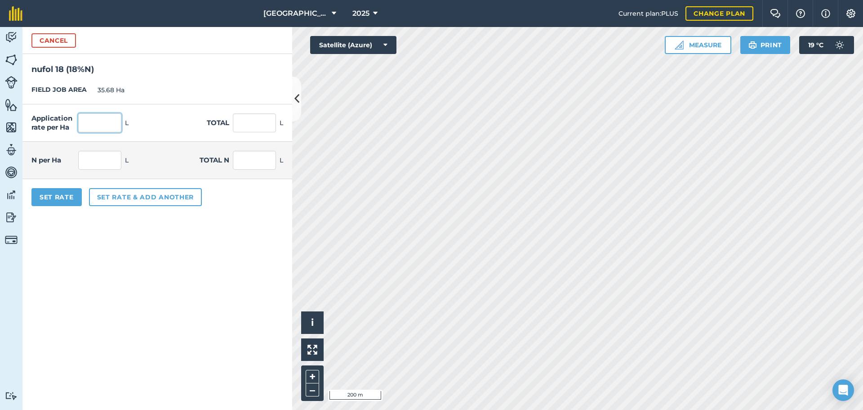
click at [104, 125] on input "text" at bounding box center [99, 122] width 43 height 19
type input "180"
type input "6,422.4"
type input "32.4"
type input "1,156.032"
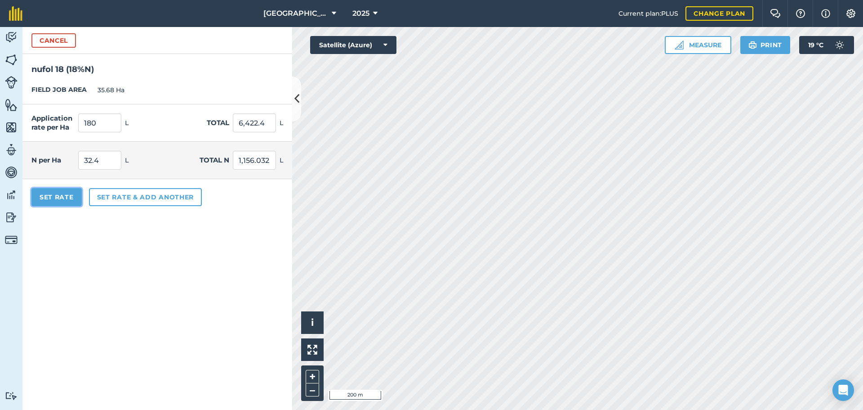
click at [67, 196] on button "Set Rate" at bounding box center [56, 197] width 50 height 18
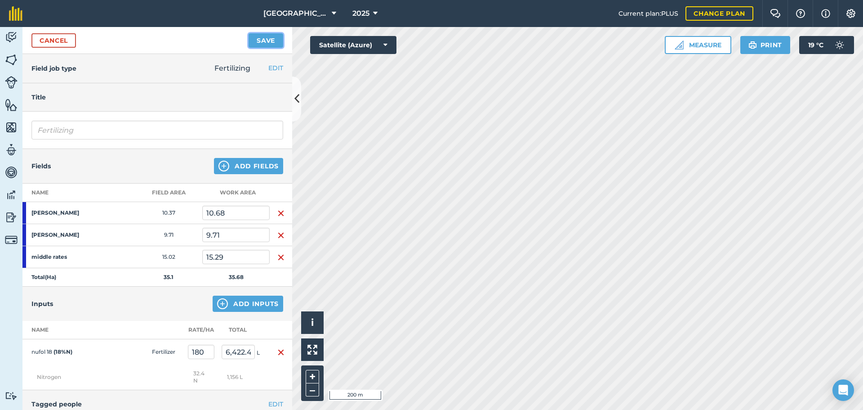
click at [268, 40] on button "Save" at bounding box center [266, 40] width 35 height 14
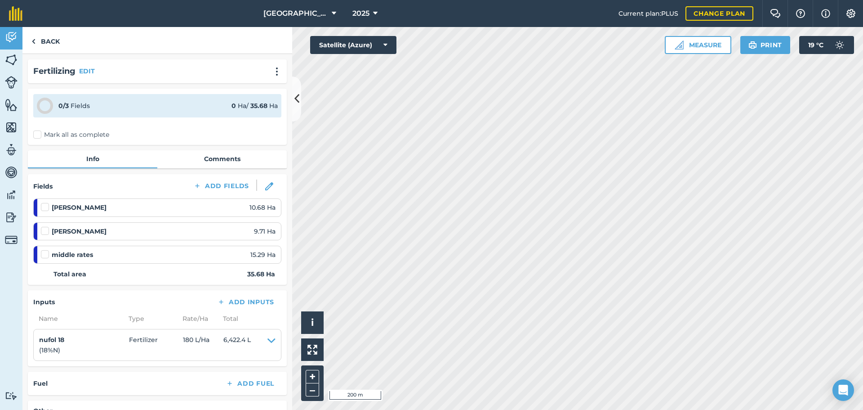
click at [37, 134] on label "Mark all as complete" at bounding box center [71, 134] width 76 height 9
click at [37, 134] on input "Mark all as complete" at bounding box center [36, 133] width 6 height 6
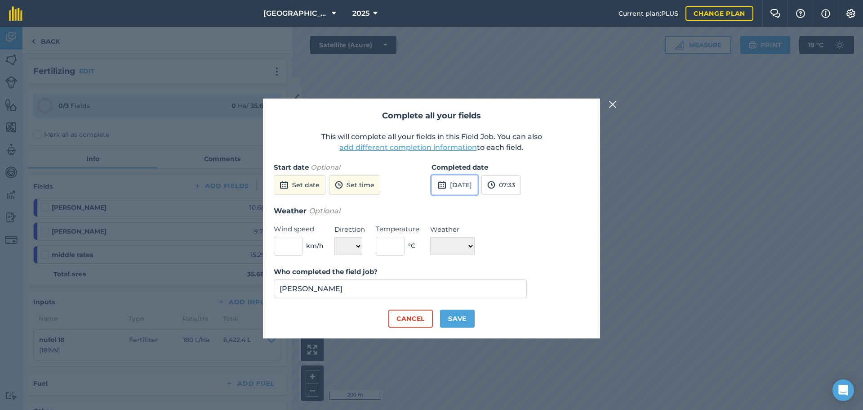
click at [476, 185] on button "[DATE]" at bounding box center [455, 185] width 46 height 20
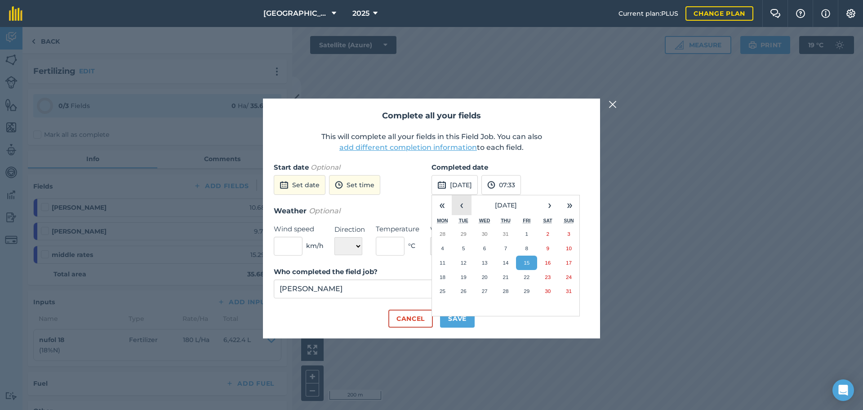
click at [461, 204] on button "‹" at bounding box center [462, 205] width 20 height 20
click at [529, 276] on abbr "20" at bounding box center [527, 277] width 6 height 6
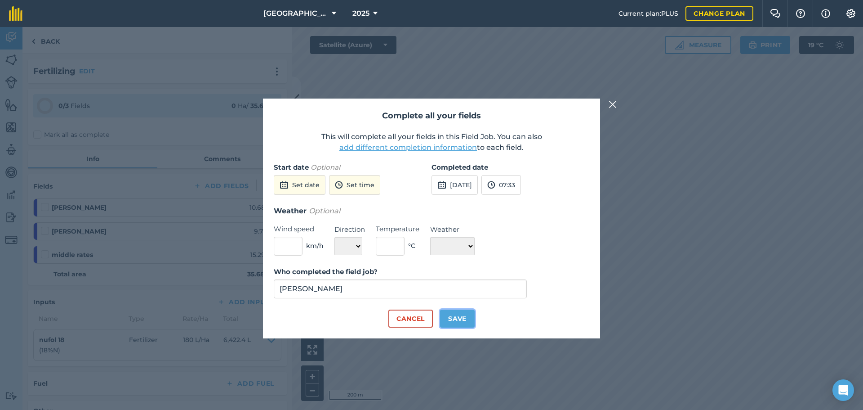
click at [459, 320] on button "Save" at bounding box center [457, 318] width 35 height 18
checkbox input "true"
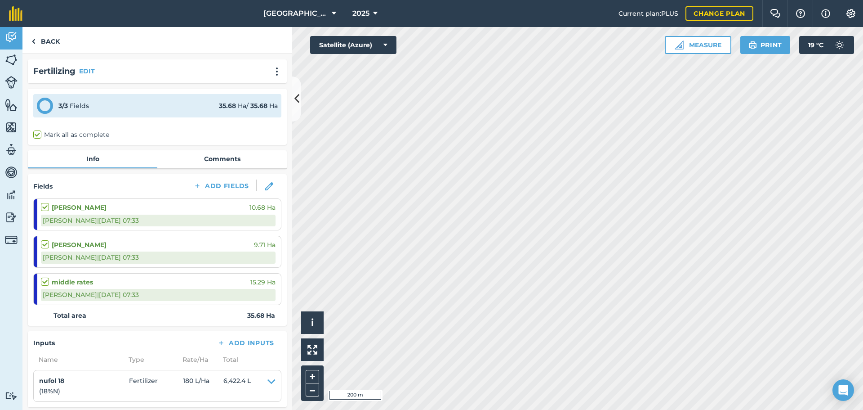
click at [35, 134] on label "Mark all as complete" at bounding box center [71, 134] width 76 height 9
click at [35, 134] on input "Mark all as complete" at bounding box center [36, 133] width 6 height 6
checkbox input "true"
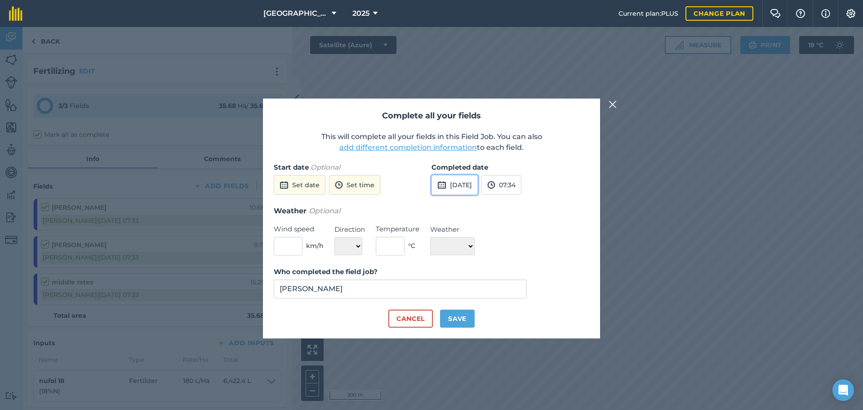
click at [462, 186] on button "[DATE]" at bounding box center [455, 185] width 46 height 20
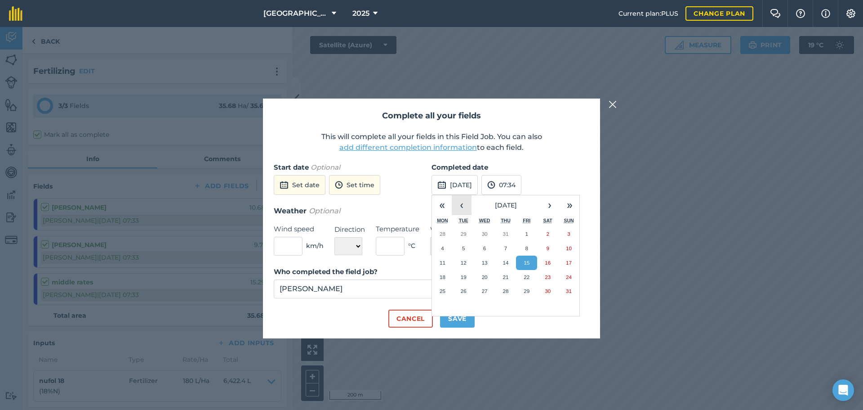
click at [459, 203] on button "‹" at bounding box center [462, 205] width 20 height 20
click at [529, 275] on abbr "20" at bounding box center [527, 277] width 6 height 6
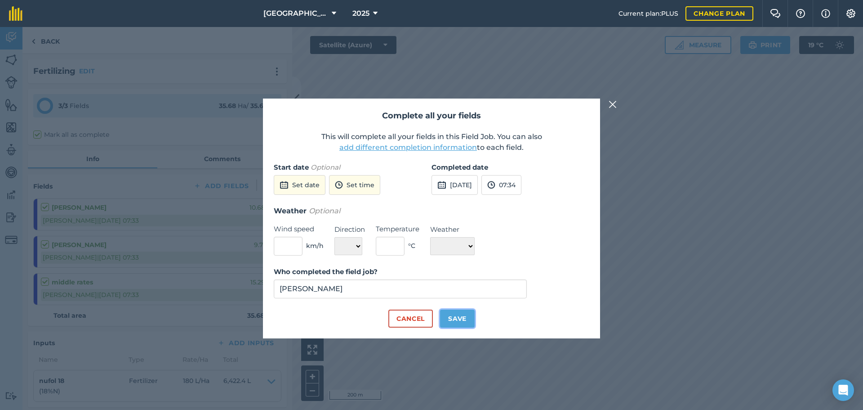
click at [464, 317] on button "Save" at bounding box center [457, 318] width 35 height 18
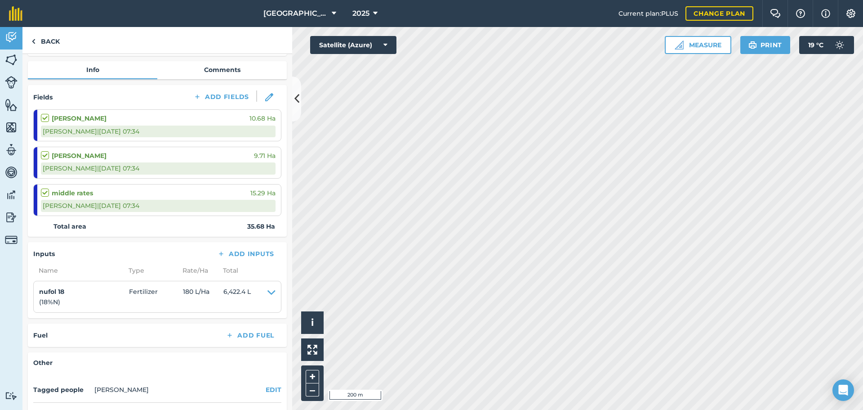
scroll to position [90, 0]
click at [53, 39] on link "Back" at bounding box center [45, 40] width 46 height 27
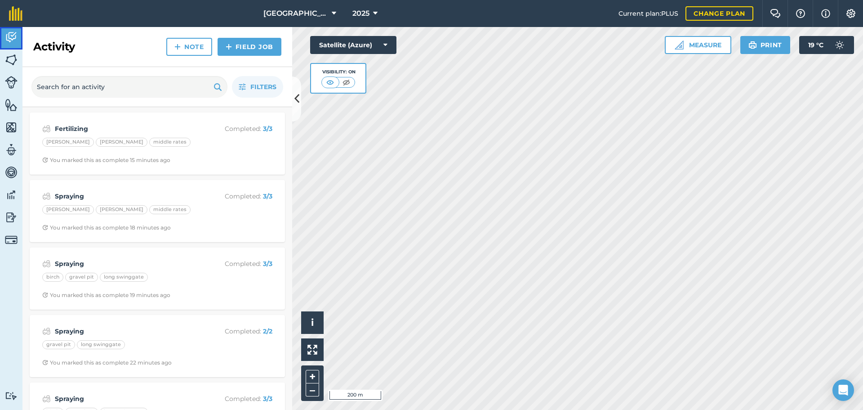
click at [6, 39] on img at bounding box center [11, 37] width 13 height 13
click at [255, 49] on link "Field Job" at bounding box center [250, 47] width 64 height 18
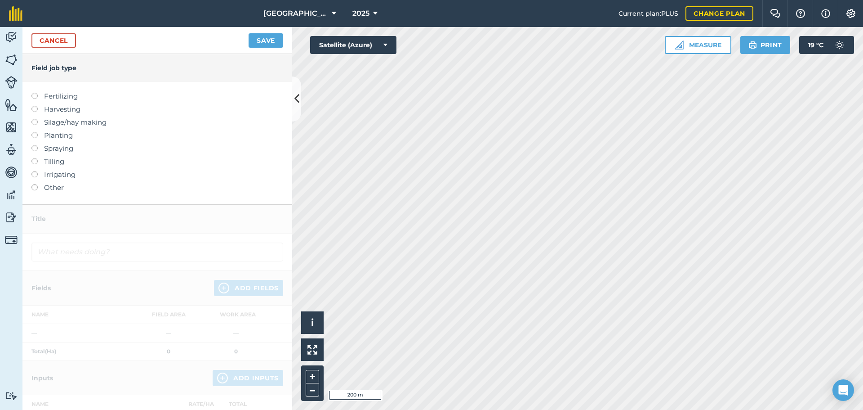
click at [36, 145] on label at bounding box center [37, 145] width 13 height 0
type input "Spraying"
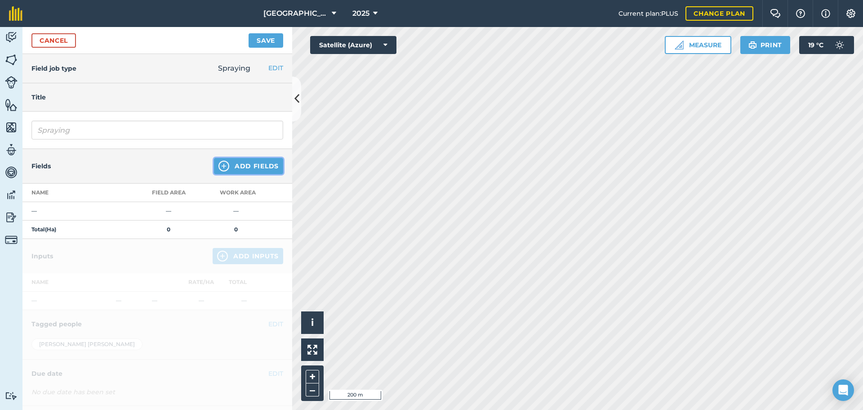
click at [259, 165] on button "Add Fields" at bounding box center [248, 166] width 69 height 16
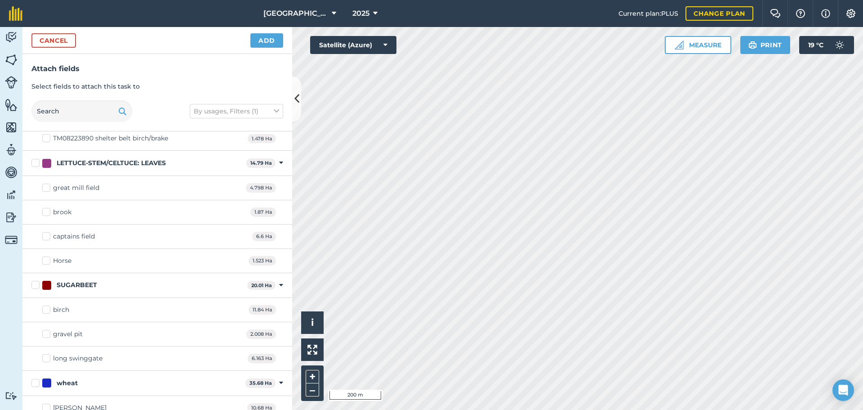
scroll to position [696, 0]
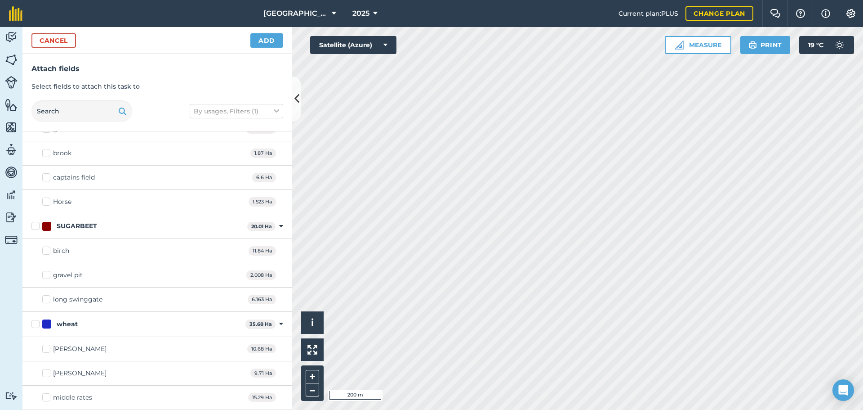
click at [35, 225] on label "SUGARBEET" at bounding box center [137, 225] width 212 height 9
click at [35, 225] on input "SUGARBEET" at bounding box center [34, 224] width 6 height 6
checkbox input "true"
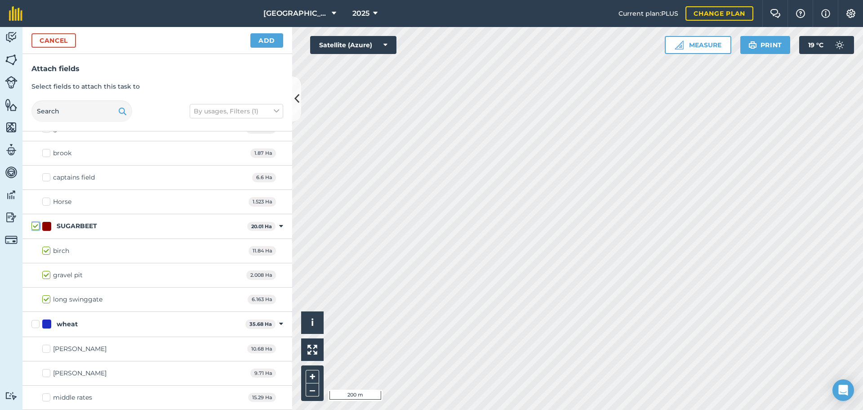
checkbox input "true"
click at [266, 43] on button "Add" at bounding box center [266, 40] width 33 height 14
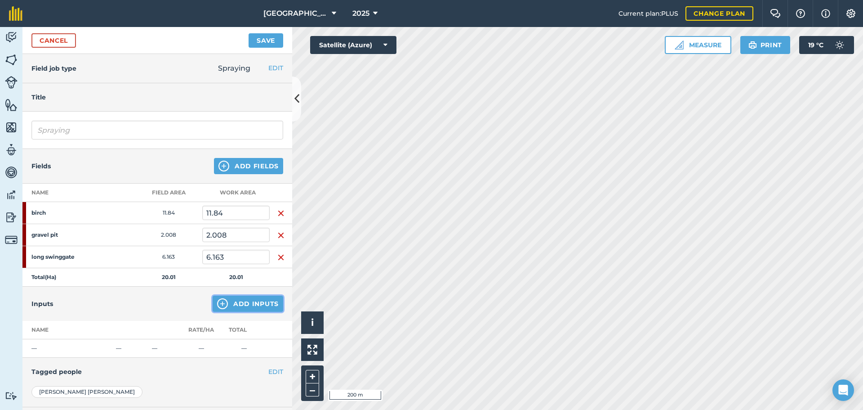
click at [255, 304] on button "Add Inputs" at bounding box center [248, 303] width 71 height 16
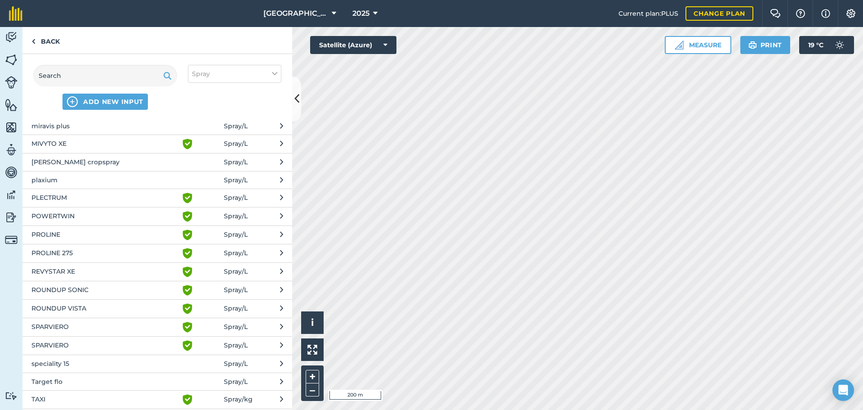
scroll to position [495, 0]
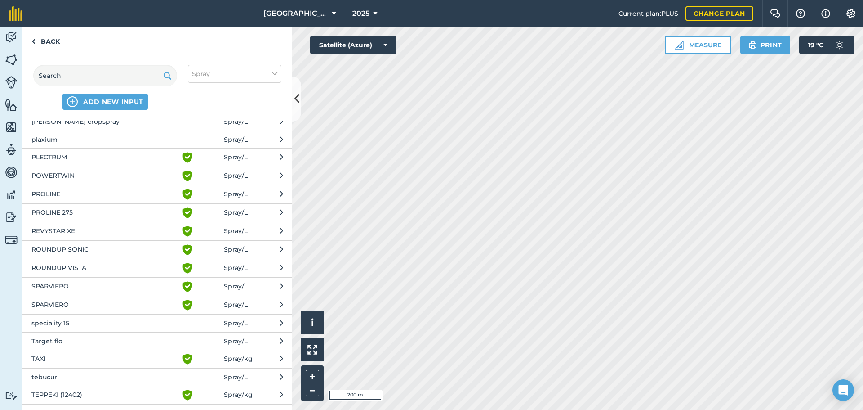
click at [75, 228] on span "REVYSTAR XE" at bounding box center [104, 231] width 147 height 11
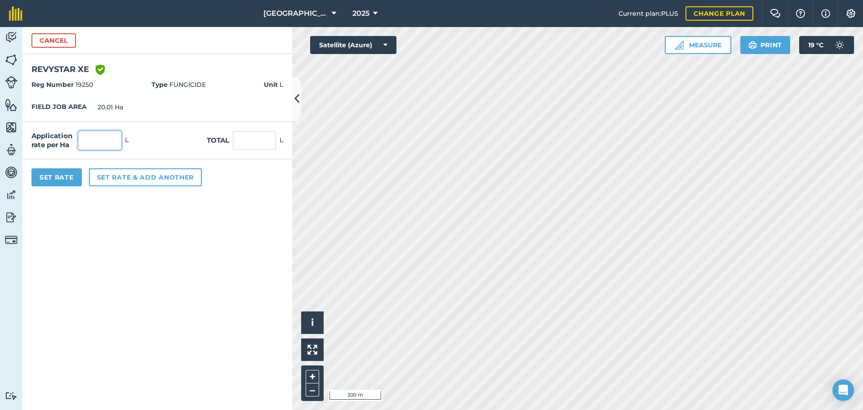
click at [112, 144] on input "text" at bounding box center [99, 140] width 43 height 19
click at [93, 143] on input "text" at bounding box center [99, 140] width 43 height 19
type input "1"
type input "20.01"
click at [106, 174] on button "Set rate & add another" at bounding box center [145, 177] width 113 height 18
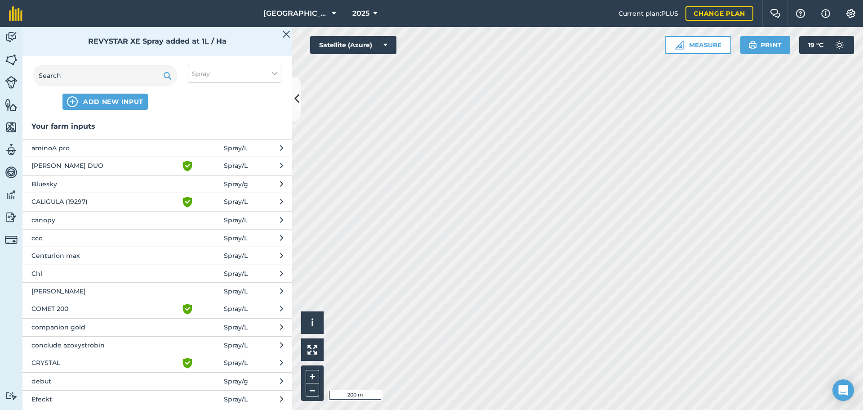
click at [81, 145] on span "aminoA pro" at bounding box center [104, 148] width 147 height 10
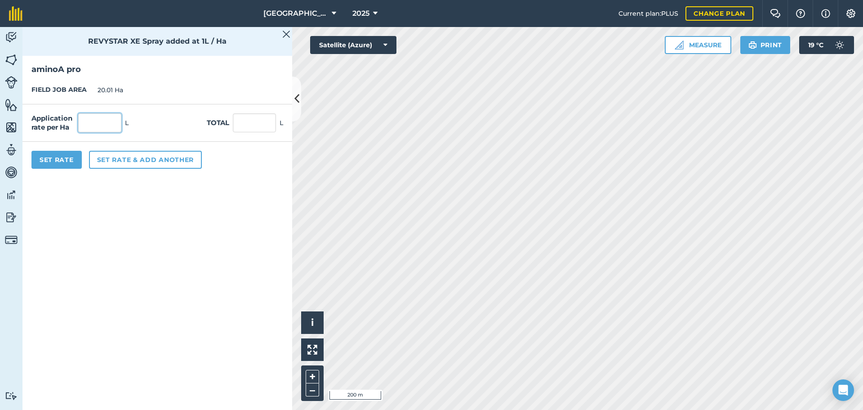
click at [105, 123] on input "text" at bounding box center [99, 122] width 43 height 19
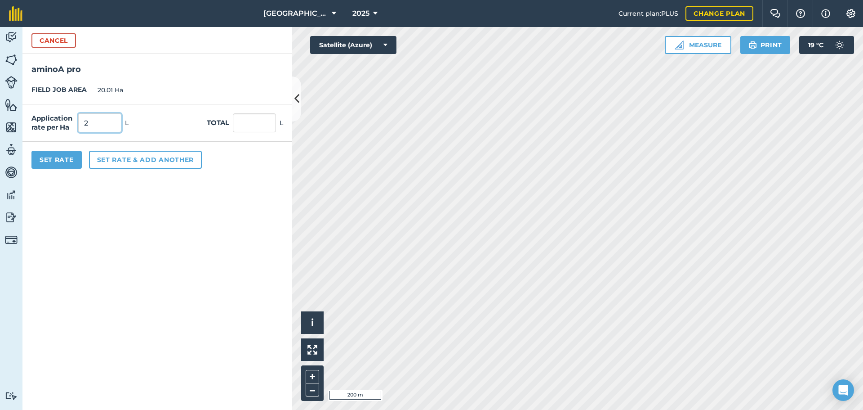
type input "2"
type input "40.02"
click at [66, 161] on button "Set Rate" at bounding box center [56, 160] width 50 height 18
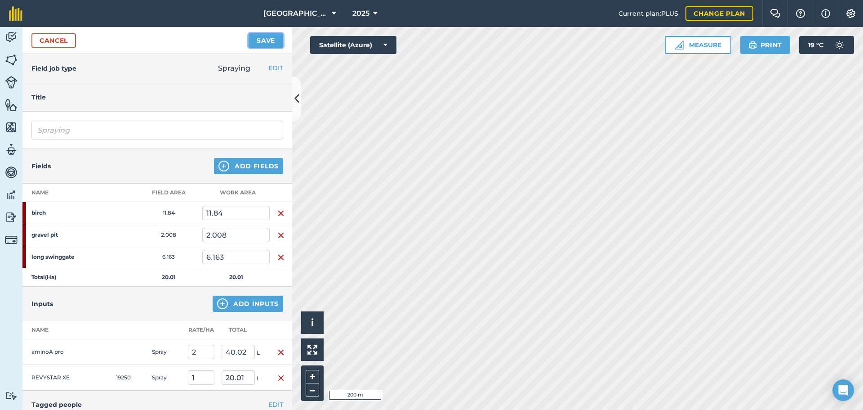
click at [263, 40] on button "Save" at bounding box center [266, 40] width 35 height 14
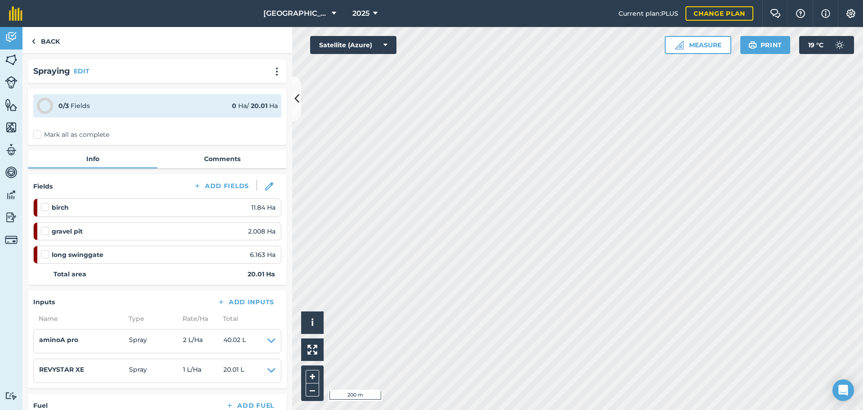
click at [415, 9] on nav "[GEOGRAPHIC_DATA] 2025" at bounding box center [324, 13] width 587 height 27
